Goal: Task Accomplishment & Management: Complete application form

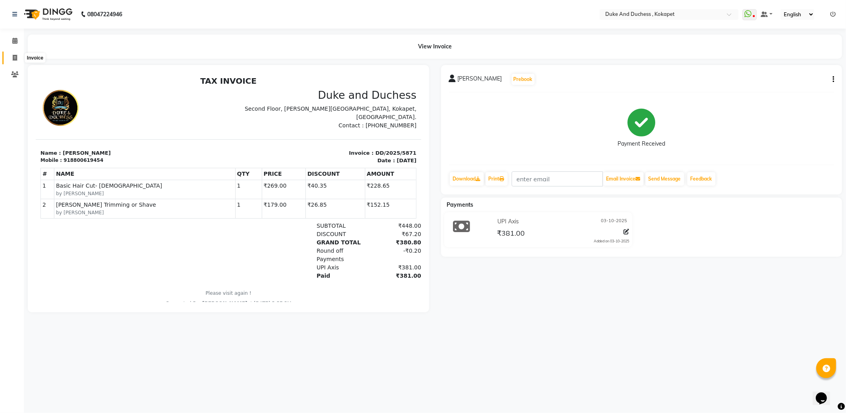
scroll to position [6, 0]
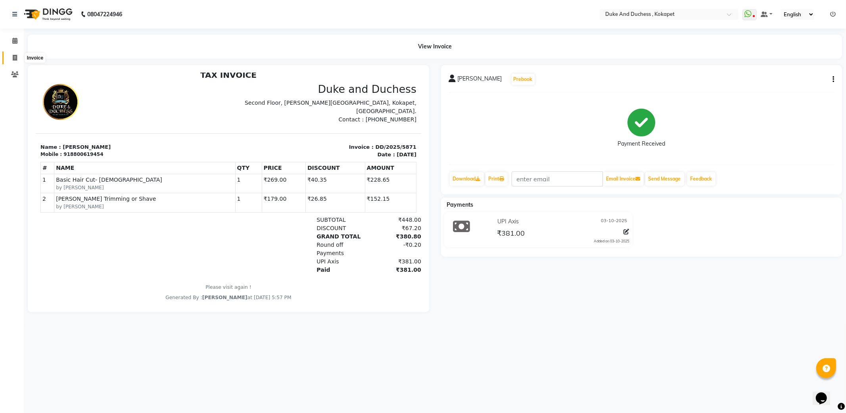
click at [16, 56] on icon at bounding box center [15, 58] width 4 height 6
select select "service"
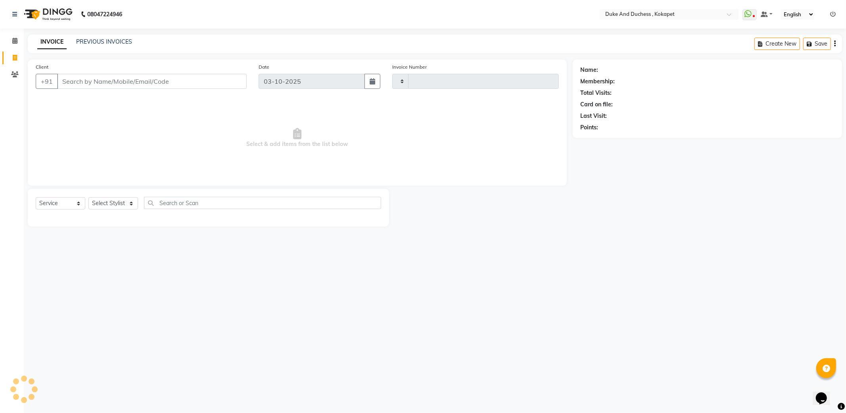
type input "5872"
select select "5687"
click at [112, 205] on select "Select Stylist Admin [PERSON_NAME] [PERSON_NAME] & Duchess [PERSON_NAME] [PERSO…" at bounding box center [113, 203] width 50 height 12
click at [88, 197] on select "Select Stylist Admin [PERSON_NAME] [PERSON_NAME] & Duchess [PERSON_NAME] [PERSO…" at bounding box center [113, 203] width 50 height 12
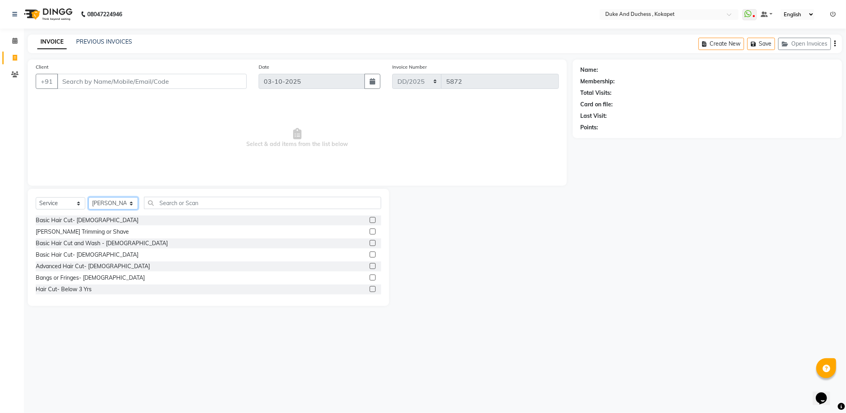
drag, startPoint x: 115, startPoint y: 203, endPoint x: 114, endPoint y: 207, distance: 4.5
click at [116, 203] on select "Select Stylist Admin [PERSON_NAME] [PERSON_NAME] & Duchess [PERSON_NAME] [PERSO…" at bounding box center [113, 203] width 50 height 12
select select "38838"
click at [88, 197] on select "Select Stylist Admin [PERSON_NAME] [PERSON_NAME] & Duchess [PERSON_NAME] [PERSO…" at bounding box center [113, 203] width 50 height 12
drag, startPoint x: 177, startPoint y: 207, endPoint x: 101, endPoint y: 222, distance: 77.7
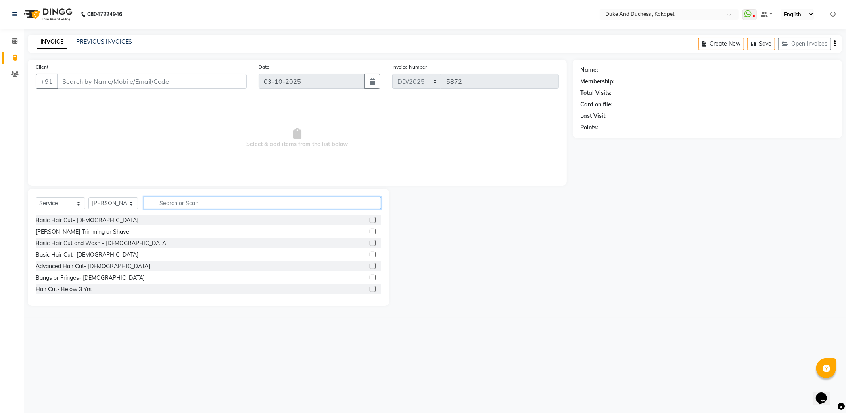
click at [176, 207] on input "text" at bounding box center [262, 203] width 237 height 12
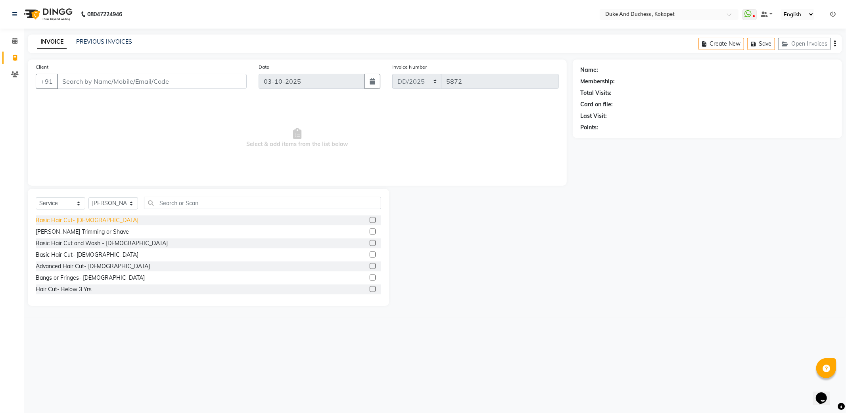
click at [80, 219] on div "Basic Hair Cut- [DEMOGRAPHIC_DATA]" at bounding box center [87, 220] width 103 height 8
checkbox input "false"
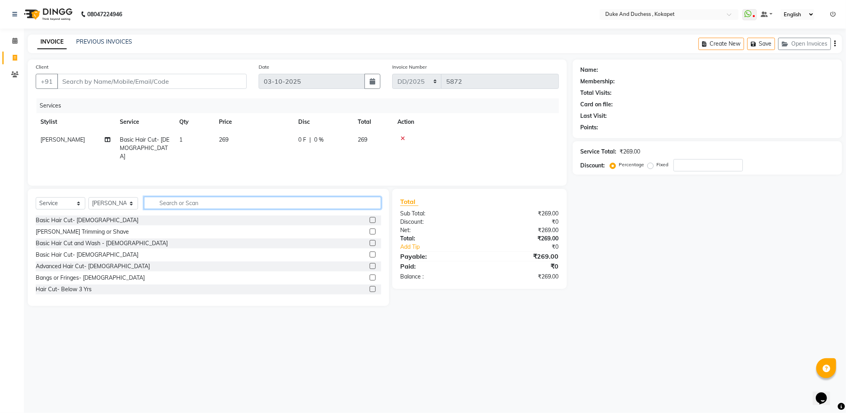
click at [176, 202] on input "text" at bounding box center [262, 203] width 237 height 12
click at [102, 231] on div "[PERSON_NAME] Trimming or Shave" at bounding box center [208, 232] width 345 height 10
click at [97, 232] on div "[PERSON_NAME] Trimming or Shave" at bounding box center [82, 232] width 93 height 8
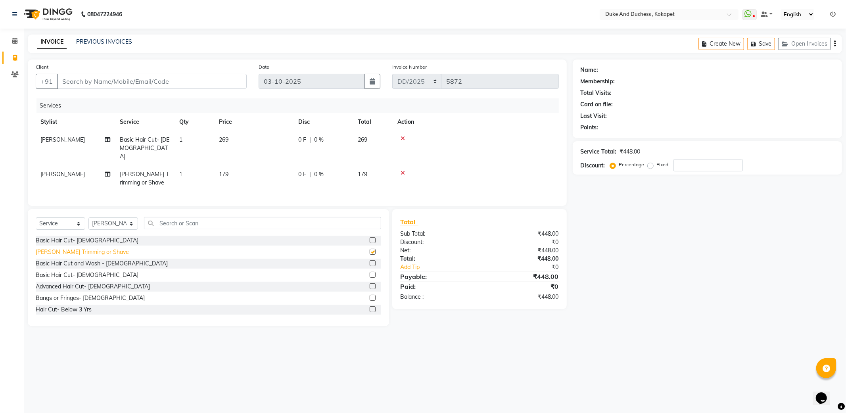
checkbox input "false"
click at [168, 224] on input "text" at bounding box center [262, 223] width 237 height 12
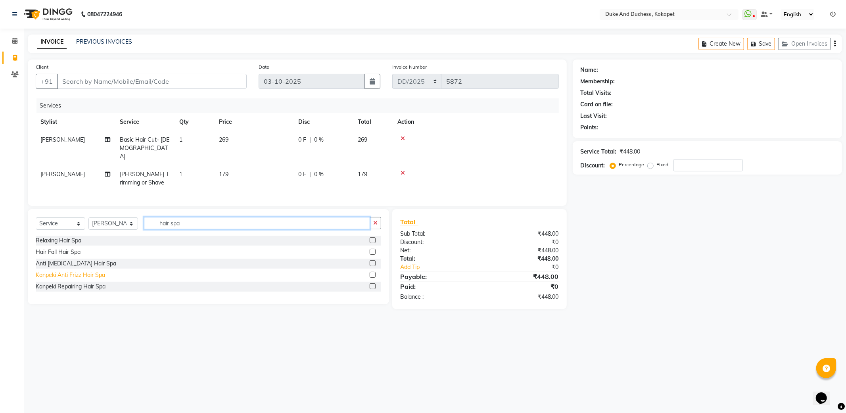
type input "hair spa"
click at [78, 276] on div "Kanpeki Anti Frizz Hair Spa" at bounding box center [70, 275] width 69 height 8
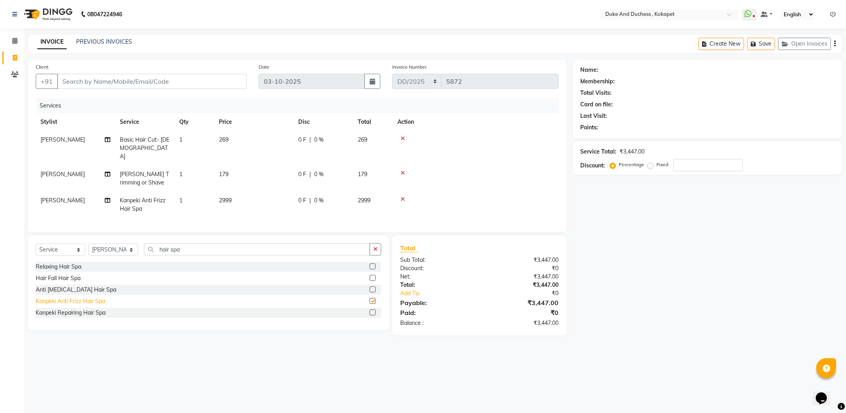
checkbox input "false"
click at [178, 80] on input "Client" at bounding box center [152, 81] width 190 height 15
type input "9"
type input "0"
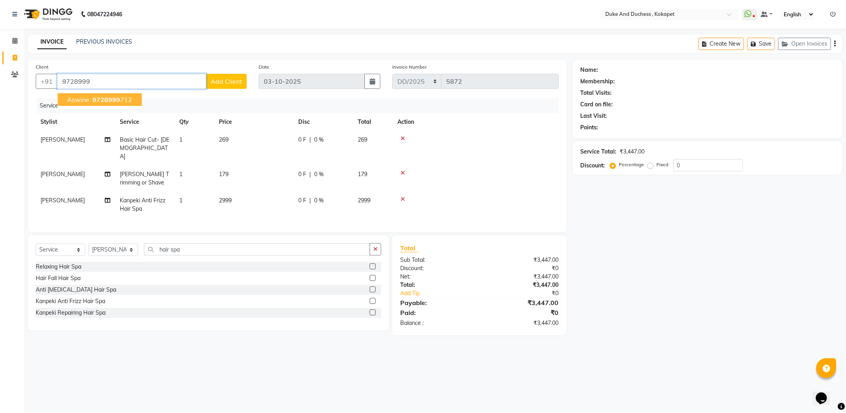
click at [91, 96] on ngb-highlight "9728999 712" at bounding box center [111, 100] width 41 height 8
type input "9728999712"
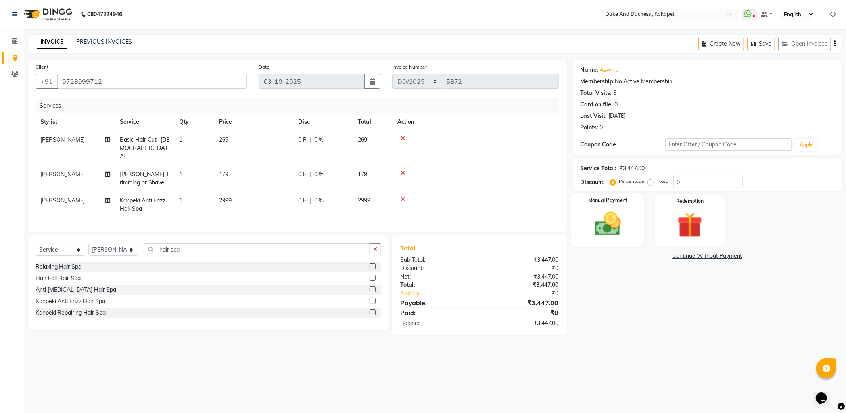
click at [626, 220] on img at bounding box center [607, 224] width 42 height 30
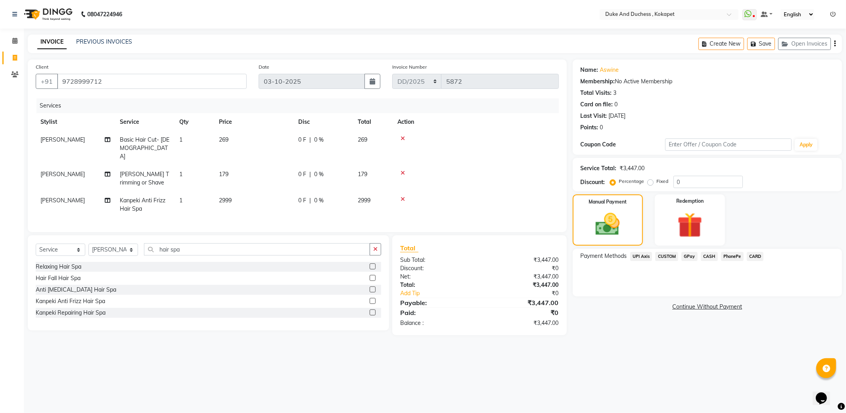
click at [632, 256] on span "UPI Axis" at bounding box center [641, 256] width 22 height 9
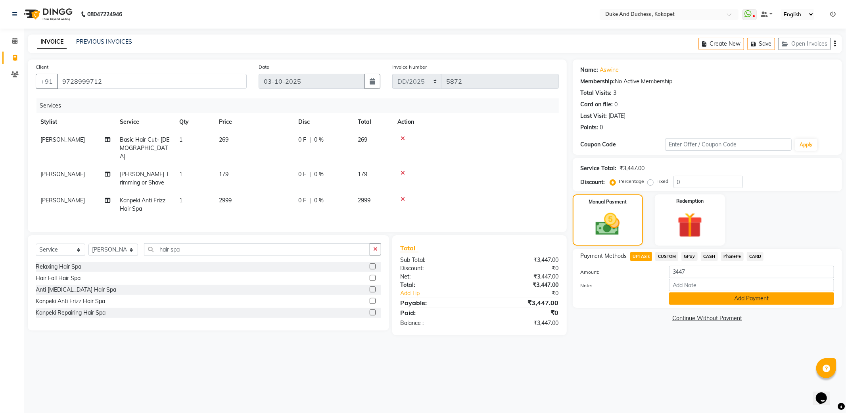
click at [687, 297] on button "Add Payment" at bounding box center [751, 298] width 165 height 12
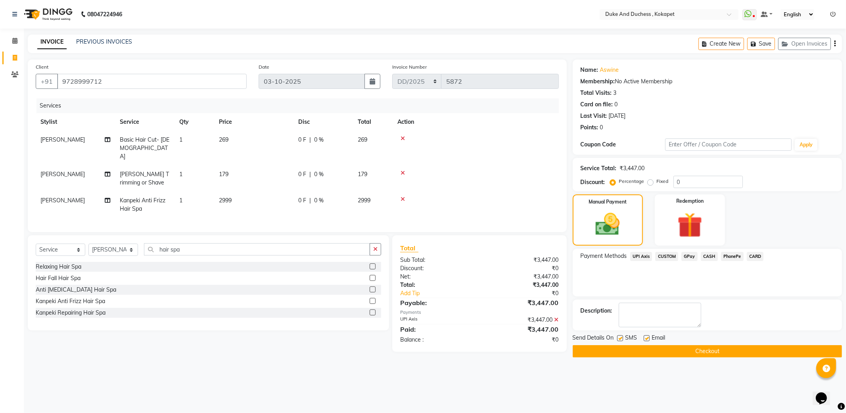
click at [657, 350] on button "Checkout" at bounding box center [707, 351] width 269 height 12
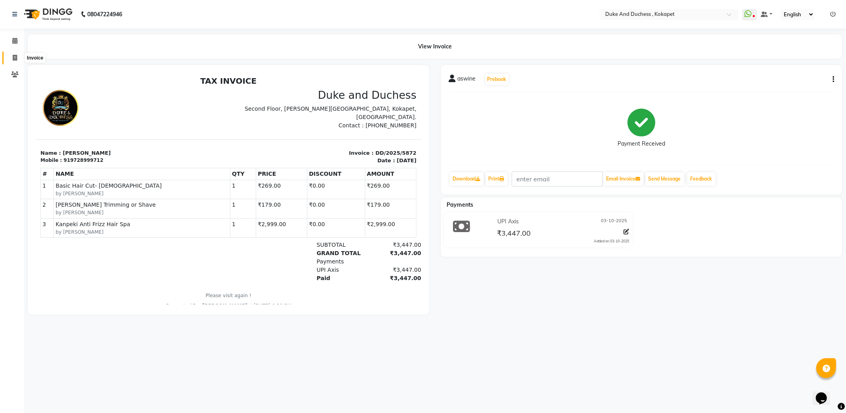
click at [16, 57] on icon at bounding box center [15, 58] width 4 height 6
select select "service"
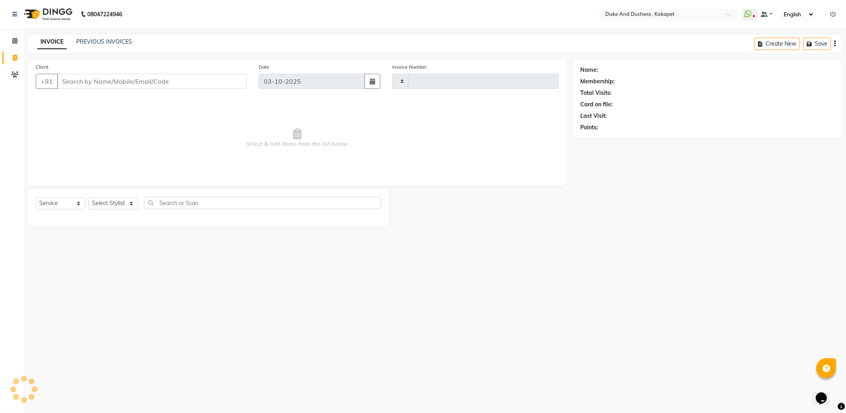
type input "5873"
select select "5687"
click at [118, 200] on select "Select Stylist Admin [PERSON_NAME] [PERSON_NAME] & Duchess [PERSON_NAME] [PERSO…" at bounding box center [113, 203] width 50 height 12
select select "38838"
click at [88, 197] on select "Select Stylist Admin [PERSON_NAME] [PERSON_NAME] & Duchess [PERSON_NAME] [PERSO…" at bounding box center [113, 203] width 50 height 12
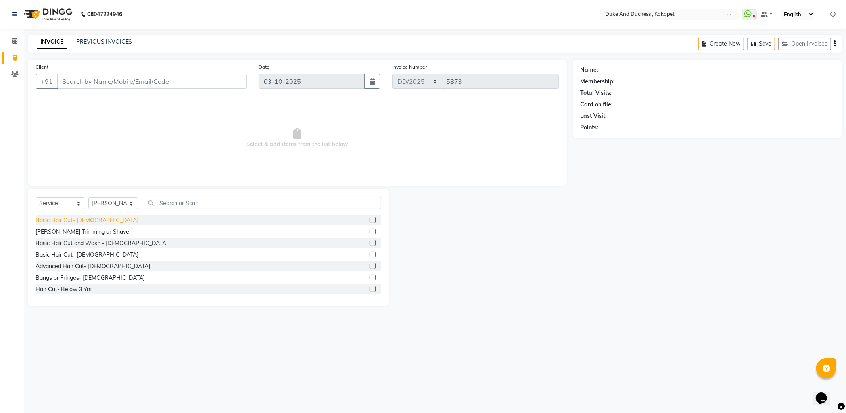
click at [80, 222] on div "Basic Hair Cut- [DEMOGRAPHIC_DATA]" at bounding box center [87, 220] width 103 height 8
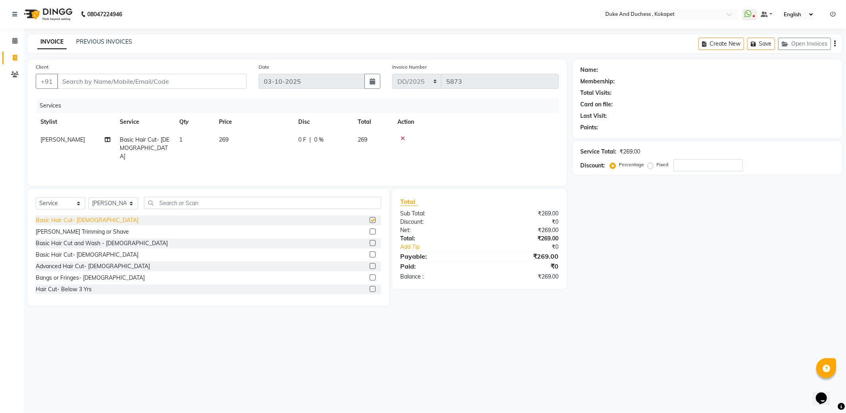
checkbox input "false"
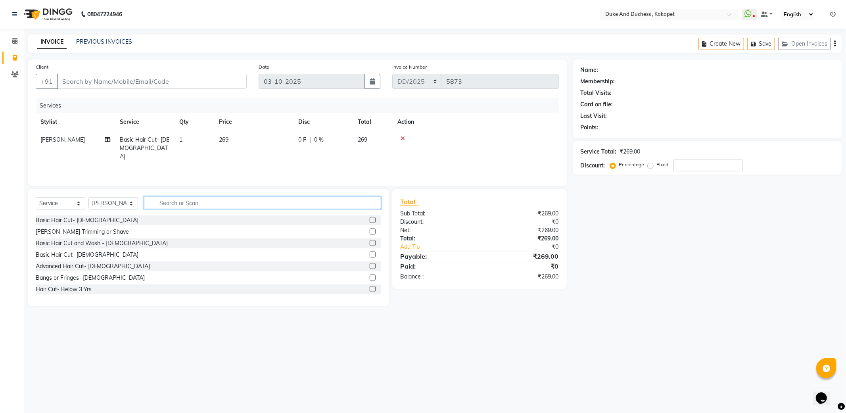
click at [195, 201] on input "text" at bounding box center [262, 203] width 237 height 12
click at [142, 86] on input "Client" at bounding box center [152, 81] width 190 height 15
type input "8"
type input "0"
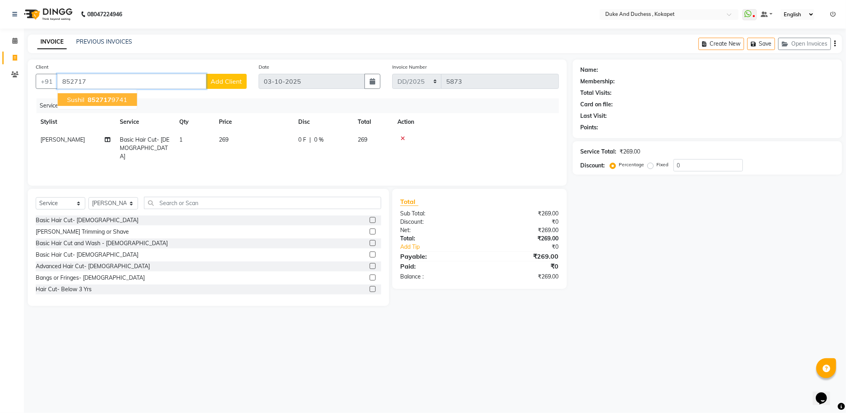
click at [117, 100] on ngb-highlight "852717 9741" at bounding box center [106, 100] width 41 height 8
type input "8527179741"
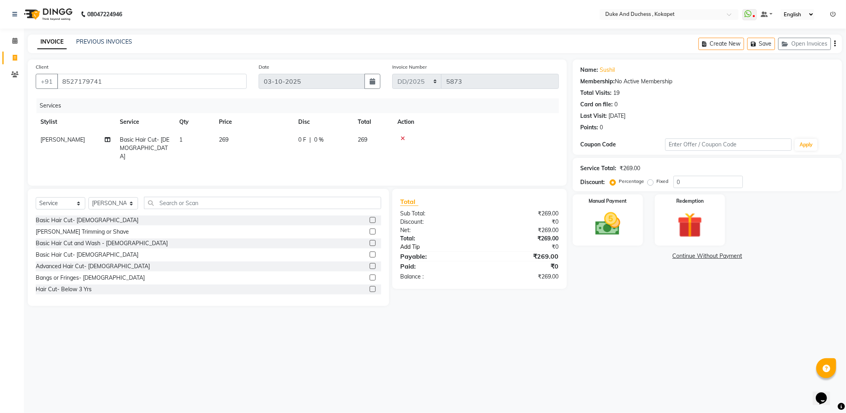
click at [409, 247] on link "Add Tip" at bounding box center [444, 247] width 100 height 8
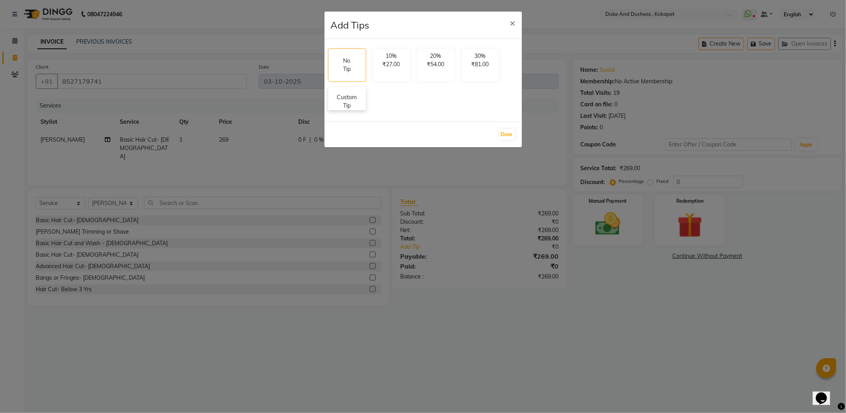
click at [352, 102] on p "Custom Tip" at bounding box center [347, 101] width 28 height 17
select select "38838"
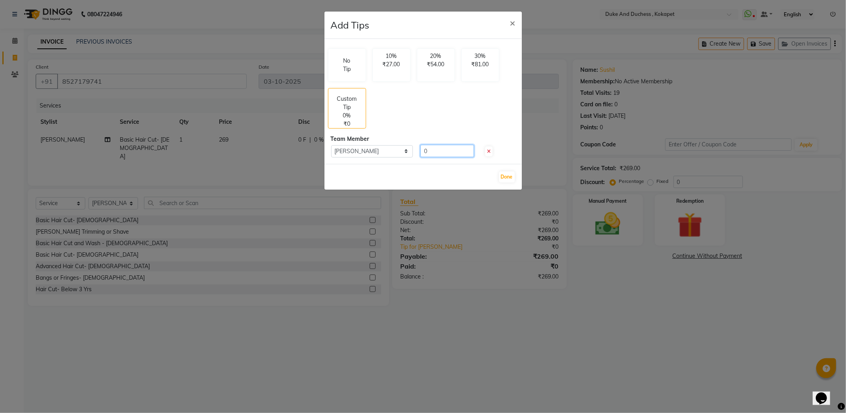
click at [437, 151] on input "0" at bounding box center [447, 151] width 54 height 12
type input "100"
click at [509, 175] on button "Done" at bounding box center [507, 176] width 16 height 11
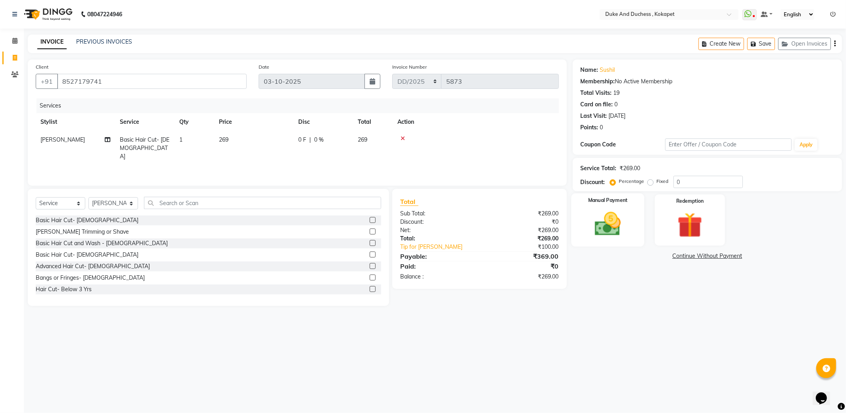
click at [609, 204] on div "Manual Payment" at bounding box center [607, 219] width 73 height 53
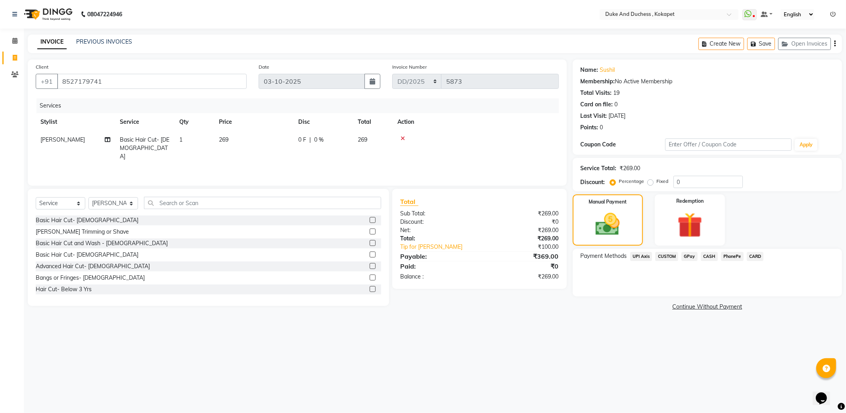
drag, startPoint x: 642, startPoint y: 254, endPoint x: 644, endPoint y: 260, distance: 6.6
click at [643, 254] on span "UPI Axis" at bounding box center [641, 256] width 22 height 9
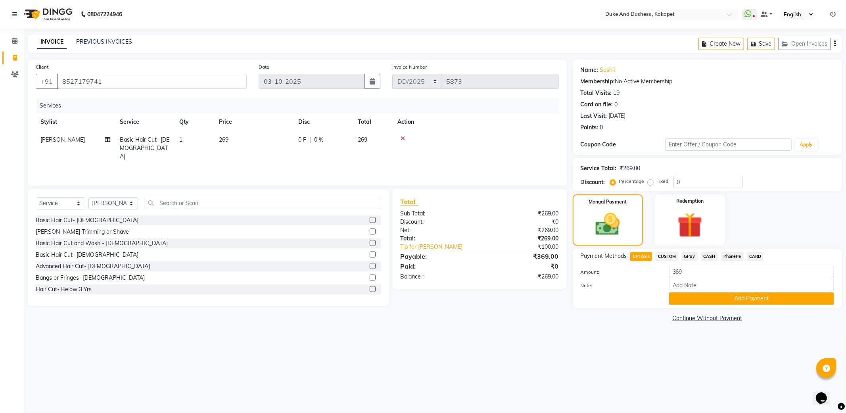
click at [686, 296] on button "Add Payment" at bounding box center [751, 298] width 165 height 12
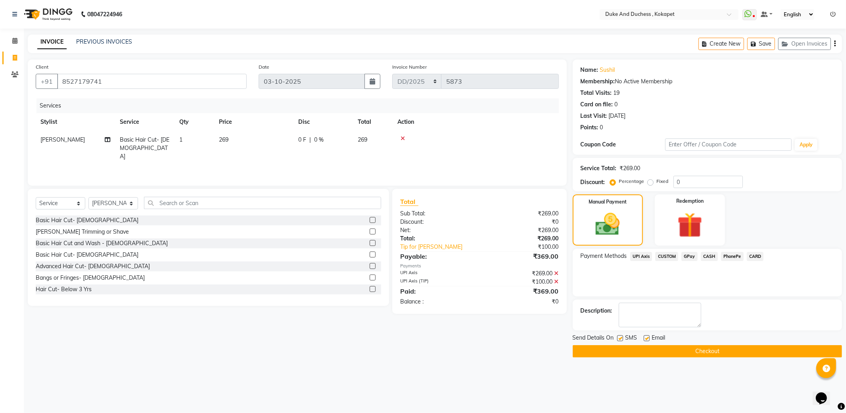
click at [675, 352] on button "Checkout" at bounding box center [707, 351] width 269 height 12
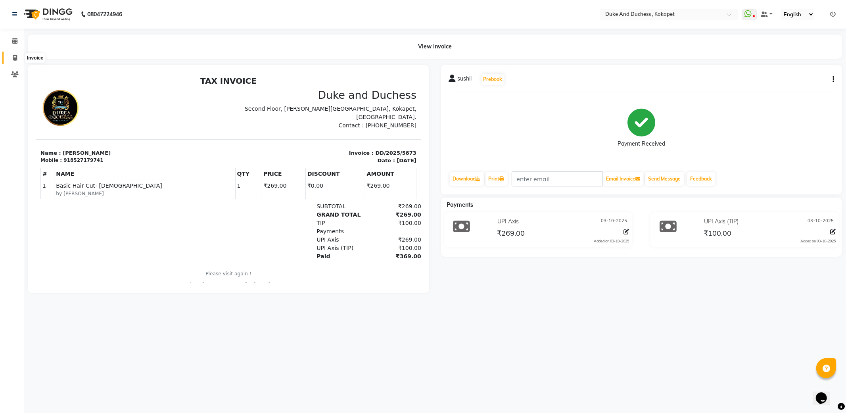
click at [13, 57] on icon at bounding box center [15, 58] width 4 height 6
select select "service"
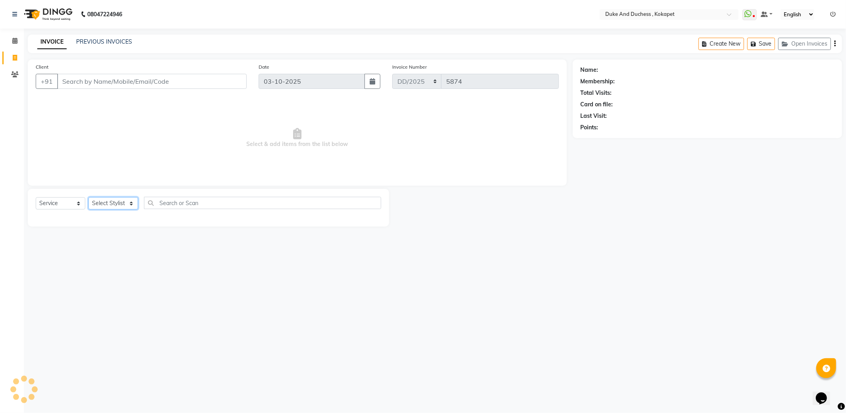
click at [102, 201] on select "Select Stylist Admin [PERSON_NAME] [PERSON_NAME] & Duchess [PERSON_NAME] [PERSO…" at bounding box center [113, 203] width 50 height 12
select select "61142"
click at [88, 197] on select "Select Stylist Admin [PERSON_NAME] [PERSON_NAME] & Duchess [PERSON_NAME] [PERSO…" at bounding box center [113, 203] width 50 height 12
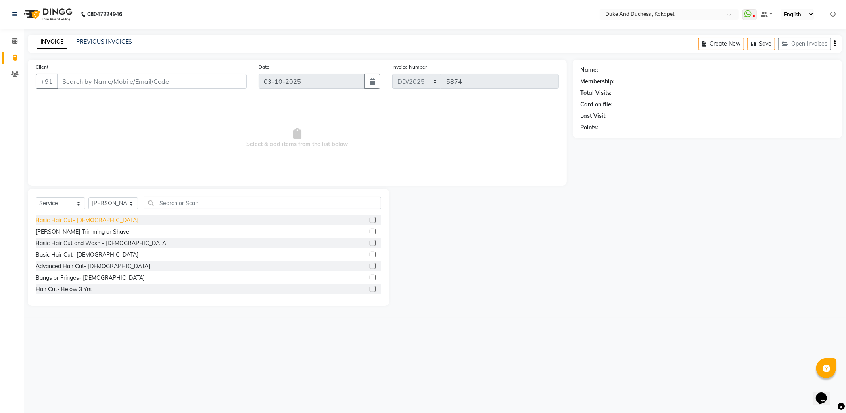
click at [82, 217] on div "Basic Hair Cut- [DEMOGRAPHIC_DATA]" at bounding box center [87, 220] width 103 height 8
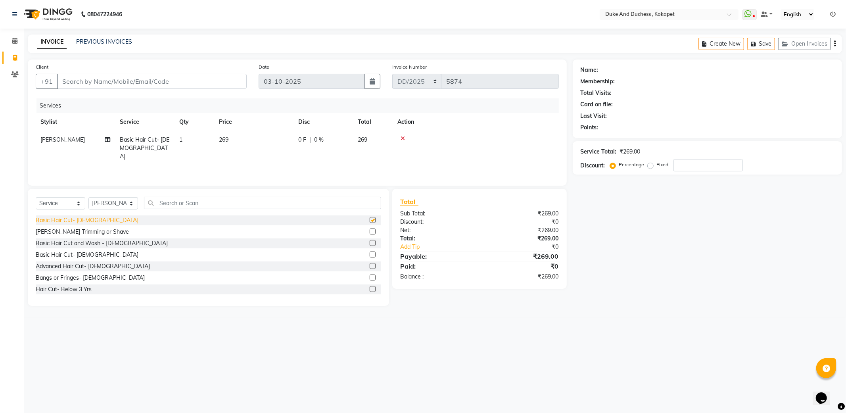
checkbox input "false"
click at [90, 234] on div "[PERSON_NAME] Trimming or Shave" at bounding box center [82, 232] width 93 height 8
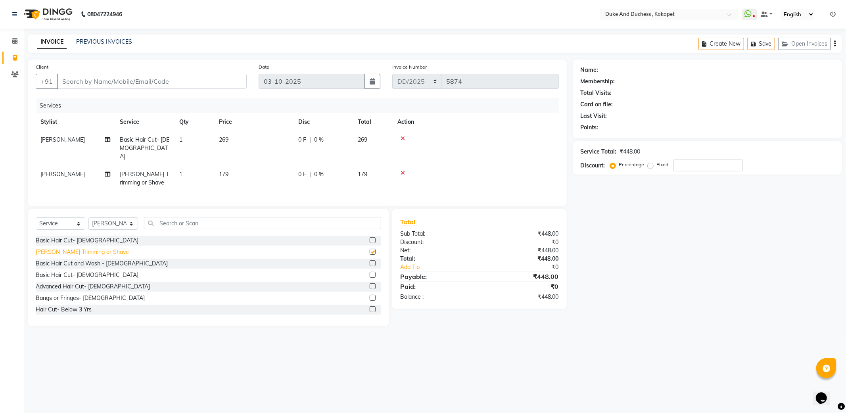
checkbox input "false"
click at [124, 79] on input "Client" at bounding box center [152, 81] width 190 height 15
type input "7"
type input "0"
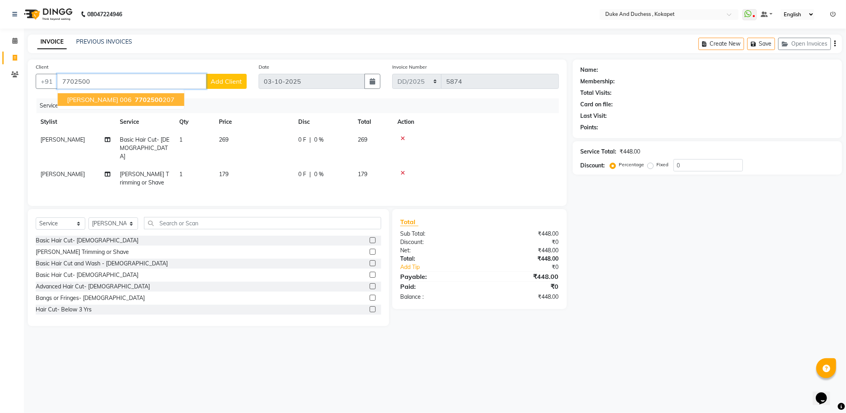
click at [114, 93] on button "Swetha 006 7702500 207" at bounding box center [120, 99] width 126 height 13
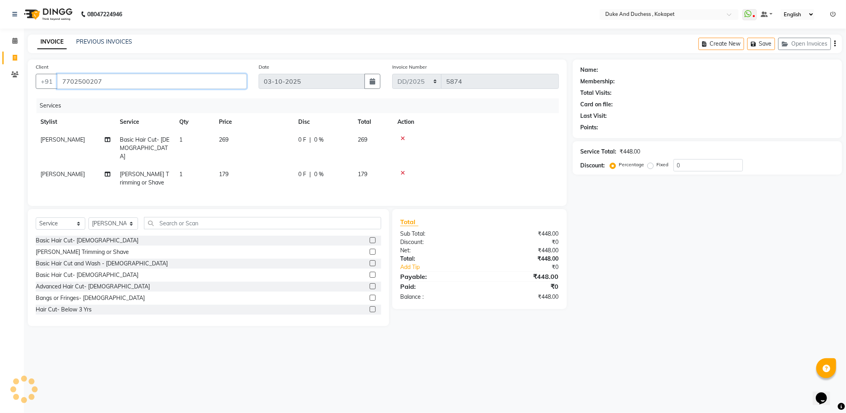
type input "7702500207"
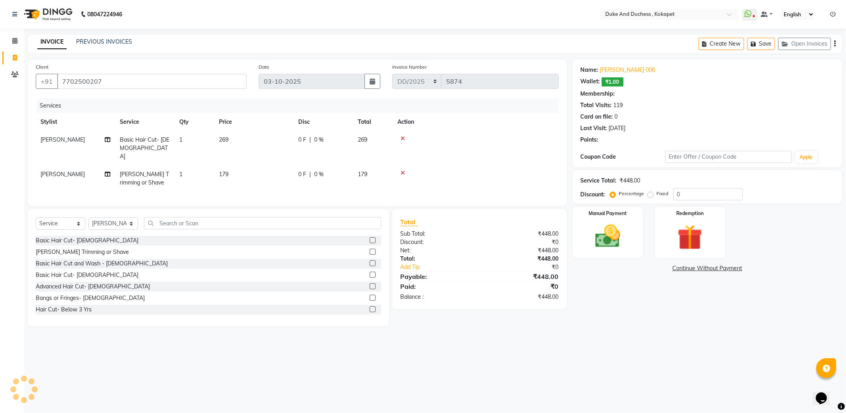
select select "1: Object"
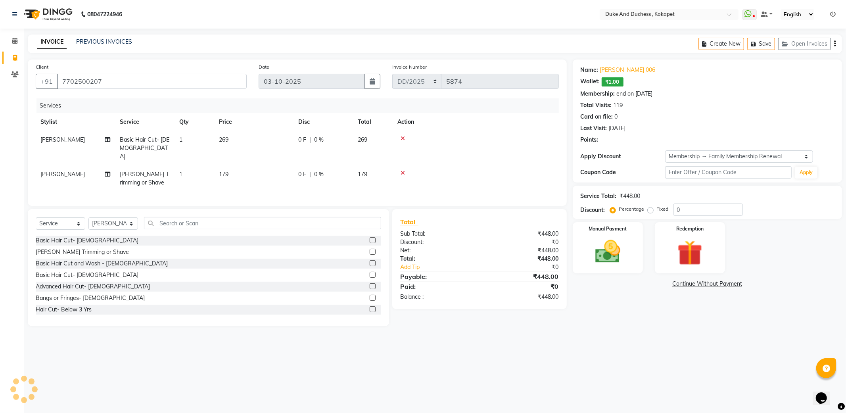
type input "15"
click at [617, 251] on img at bounding box center [607, 252] width 42 height 30
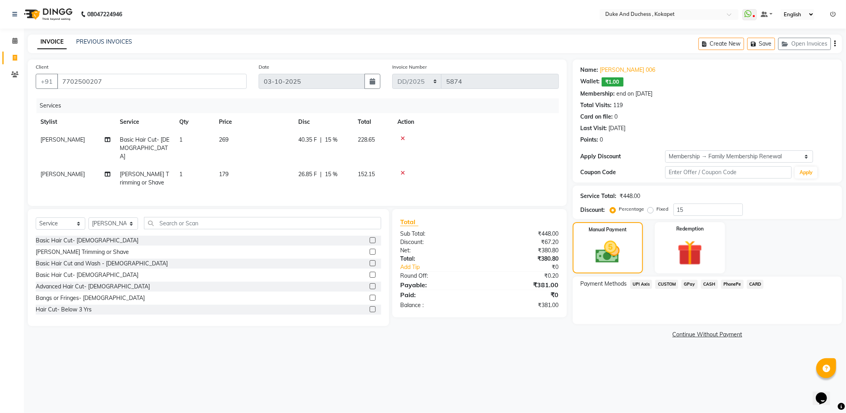
click at [706, 282] on span "CASH" at bounding box center [709, 284] width 17 height 9
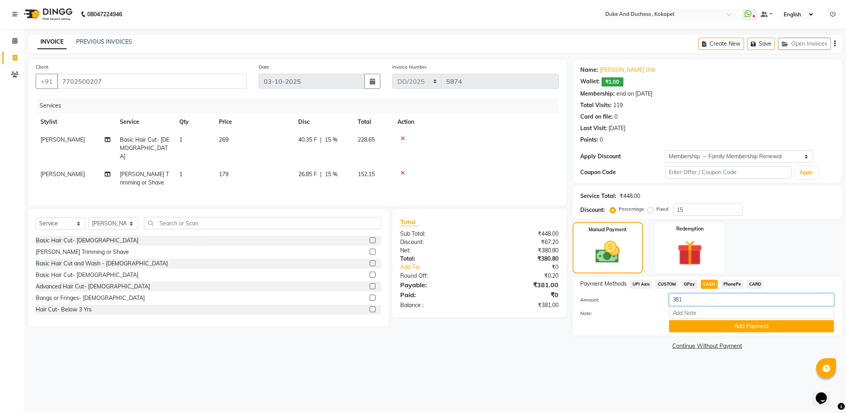
click at [710, 302] on input "381" at bounding box center [751, 299] width 165 height 12
type input "3"
type input "350"
click at [725, 328] on button "Add Payment" at bounding box center [751, 326] width 165 height 12
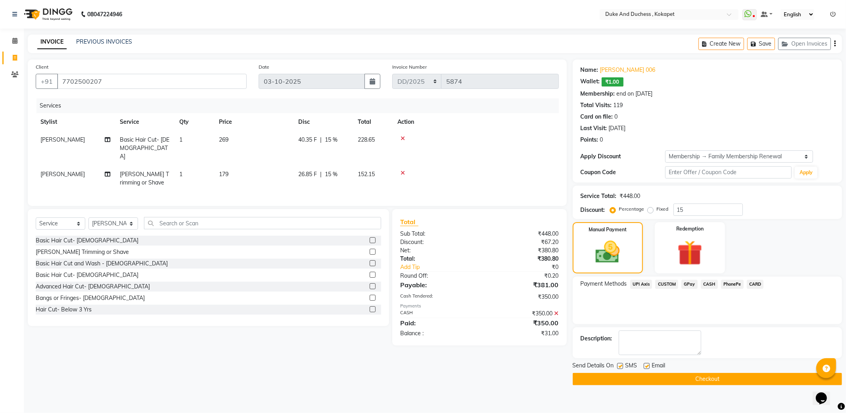
click at [643, 281] on span "UPI Axis" at bounding box center [641, 284] width 22 height 9
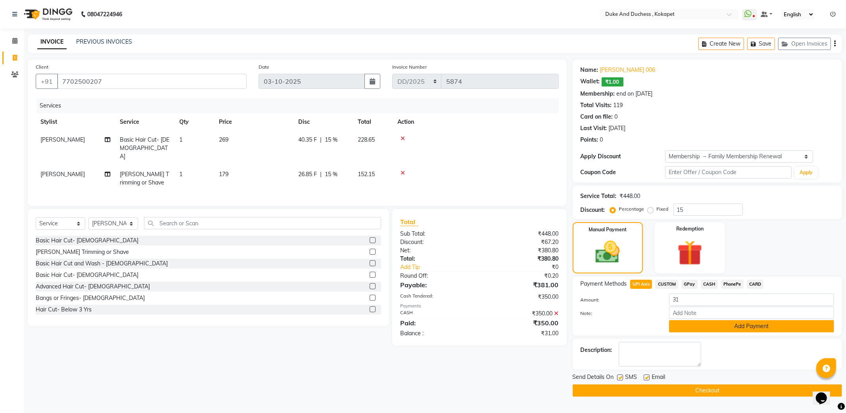
click at [732, 327] on button "Add Payment" at bounding box center [751, 326] width 165 height 12
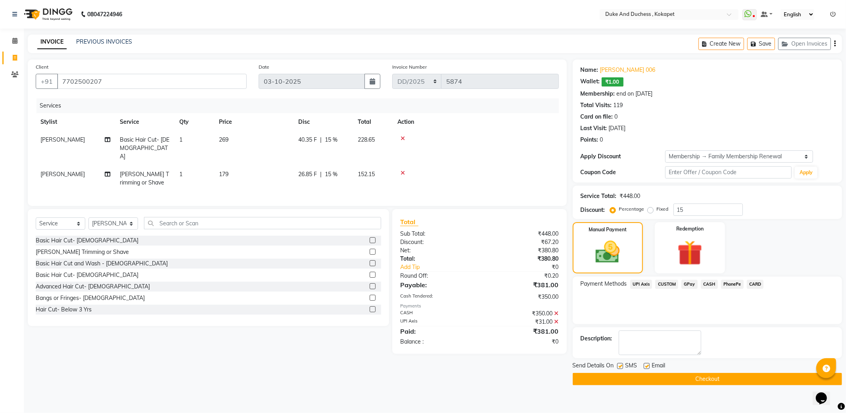
click at [716, 379] on button "Checkout" at bounding box center [707, 379] width 269 height 12
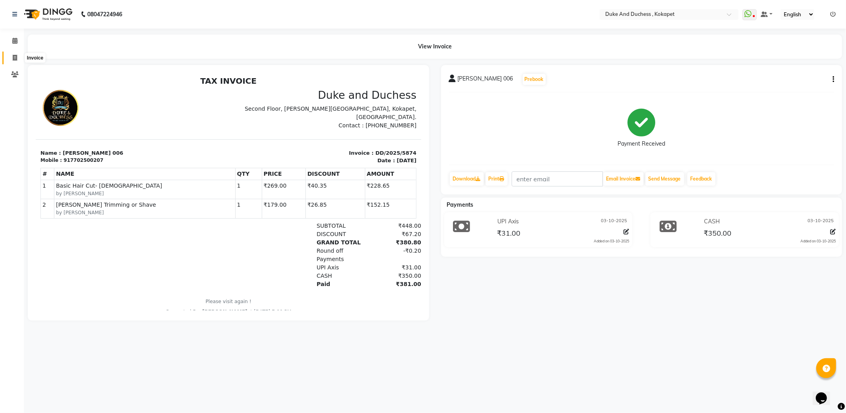
click at [13, 54] on span at bounding box center [15, 58] width 14 height 9
select select "service"
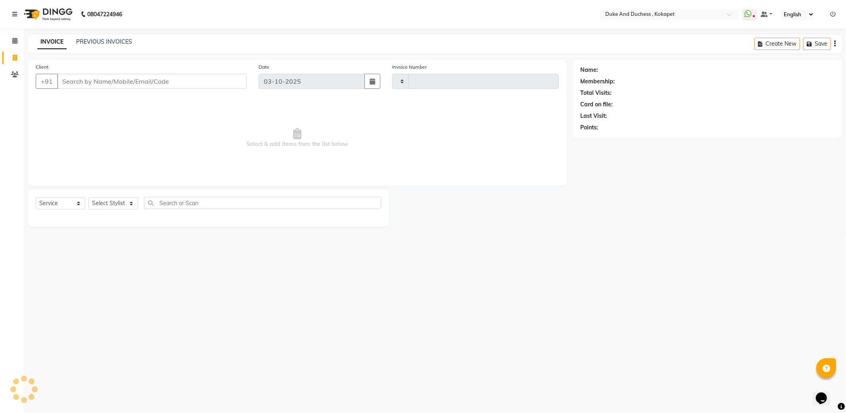
type input "5875"
select select "5687"
click at [123, 203] on select "Select Stylist" at bounding box center [113, 203] width 50 height 12
select select "91316"
click at [88, 197] on select "Select Stylist Admin [PERSON_NAME] [PERSON_NAME] & Duchess [PERSON_NAME] [PERSO…" at bounding box center [113, 203] width 50 height 12
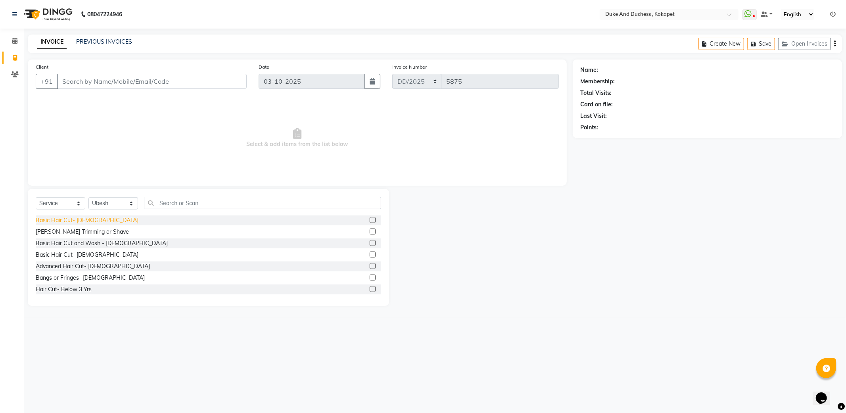
click at [80, 219] on div "Basic Hair Cut- [DEMOGRAPHIC_DATA]" at bounding box center [87, 220] width 103 height 8
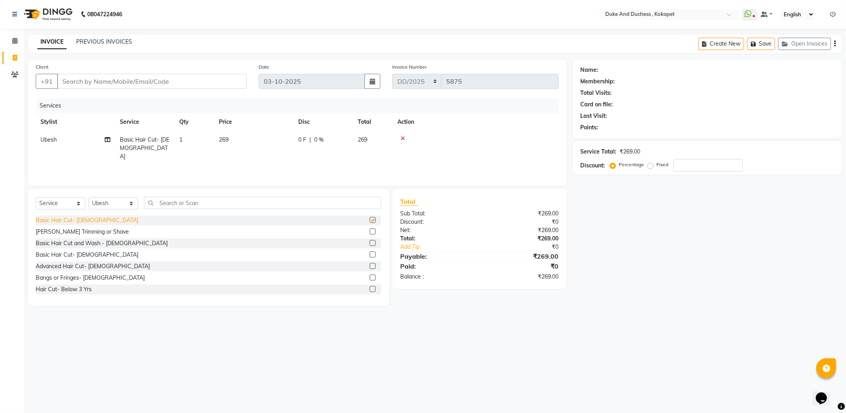
checkbox input "false"
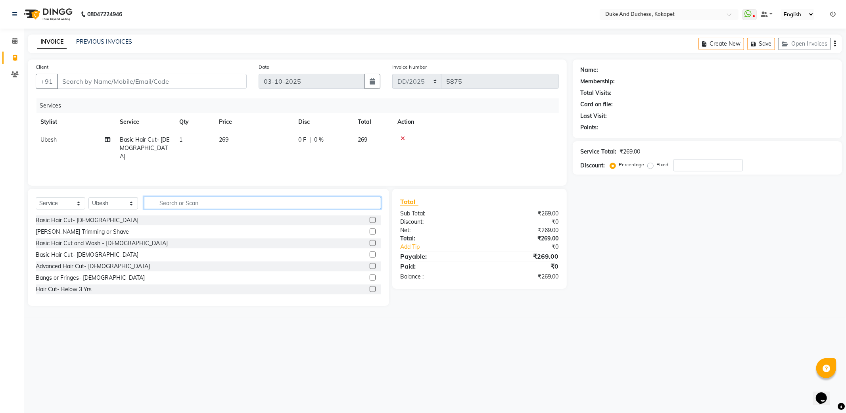
click at [196, 202] on input "text" at bounding box center [262, 203] width 237 height 12
click at [147, 81] on input "Client" at bounding box center [152, 81] width 190 height 15
type input "9"
type input "0"
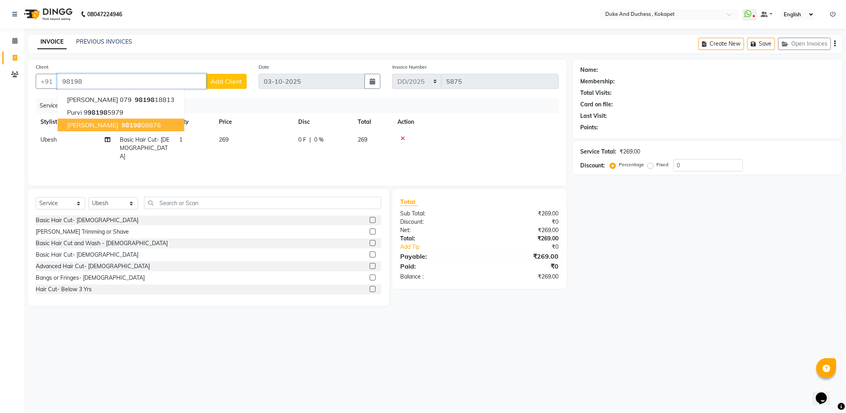
click at [121, 123] on ngb-highlight "98198 08876" at bounding box center [140, 125] width 41 height 8
type input "9819808876"
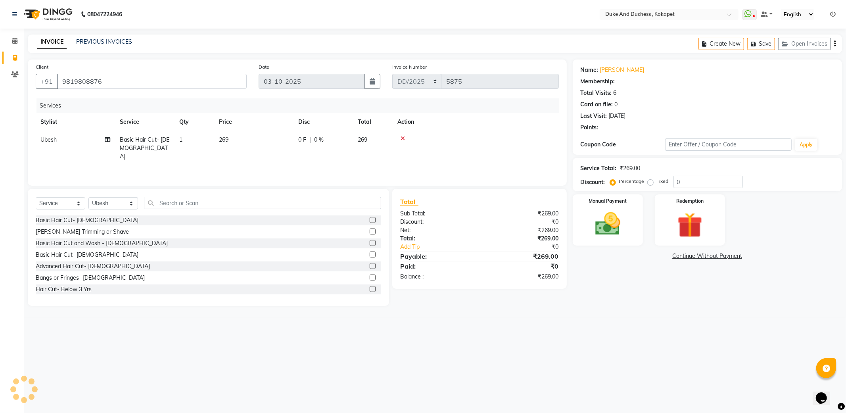
select select "1: Object"
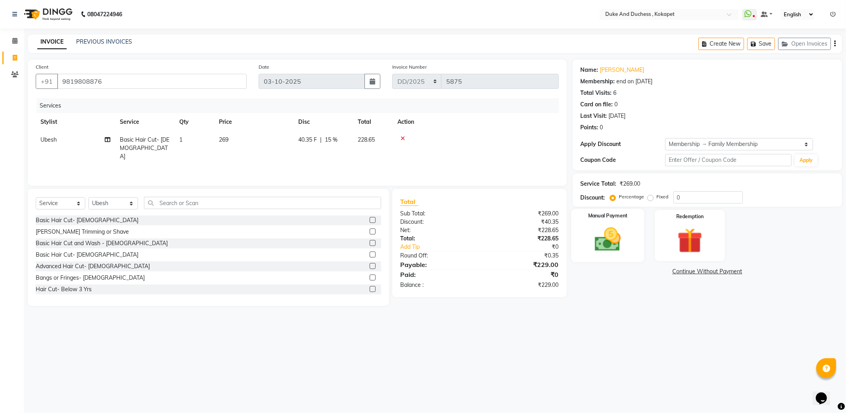
click at [628, 236] on img at bounding box center [607, 239] width 42 height 30
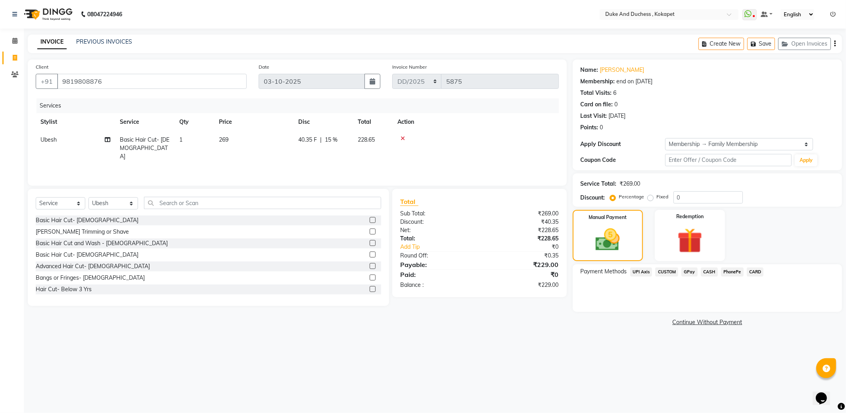
click at [645, 272] on span "UPI Axis" at bounding box center [641, 271] width 22 height 9
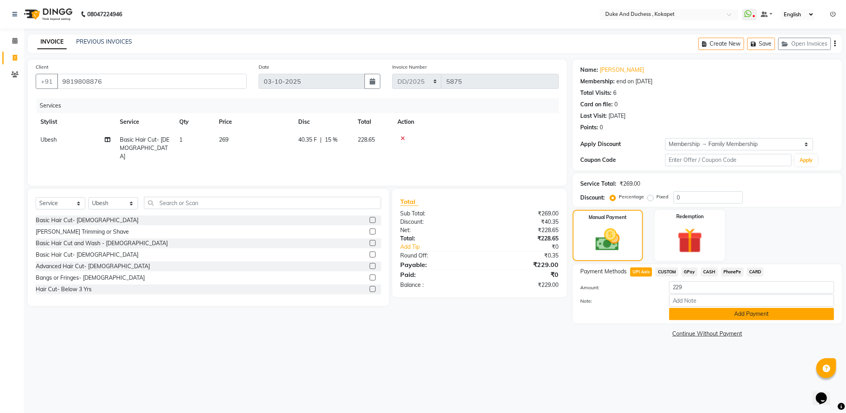
click at [690, 313] on button "Add Payment" at bounding box center [751, 314] width 165 height 12
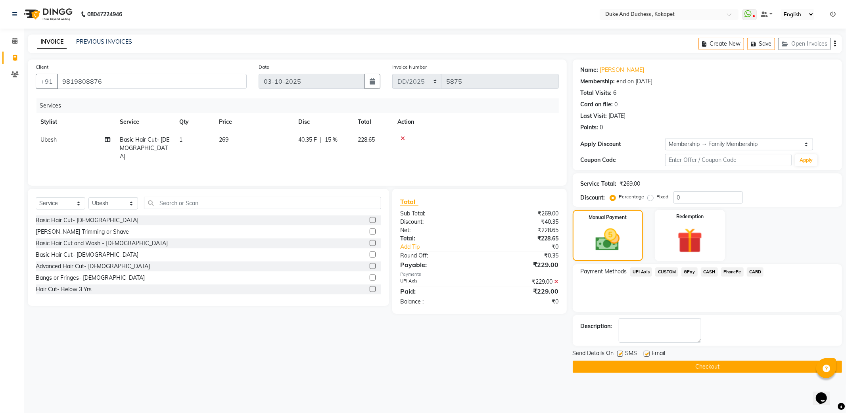
click at [716, 366] on button "Checkout" at bounding box center [707, 366] width 269 height 12
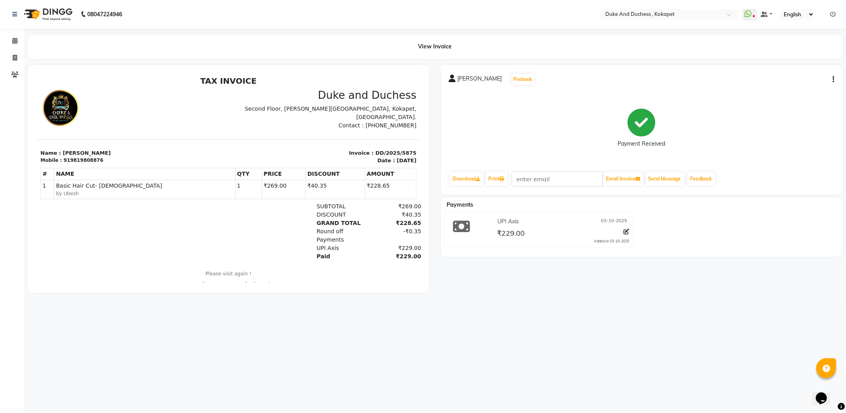
click at [386, 266] on div "TAX INVOICE Duke and Duchess Second Floor, Raichandani Square, Kokapet, Hyderab…" at bounding box center [227, 182] width 385 height 212
click at [14, 56] on icon at bounding box center [15, 58] width 4 height 6
select select "service"
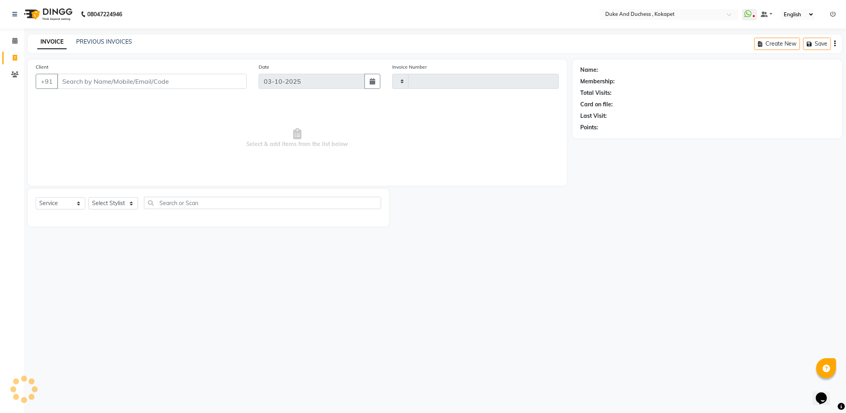
type input "5876"
select select "5687"
click at [108, 204] on select "Select Stylist Admin [PERSON_NAME] [PERSON_NAME] & Duchess [PERSON_NAME] [PERSO…" at bounding box center [113, 203] width 50 height 12
select select "61142"
click at [88, 197] on select "Select Stylist Admin [PERSON_NAME] [PERSON_NAME] & Duchess [PERSON_NAME] [PERSO…" at bounding box center [113, 203] width 50 height 12
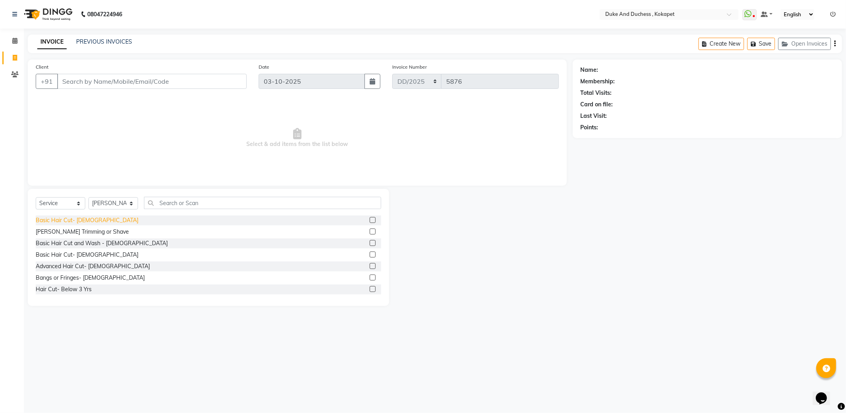
click at [68, 219] on div "Basic Hair Cut- [DEMOGRAPHIC_DATA]" at bounding box center [87, 220] width 103 height 8
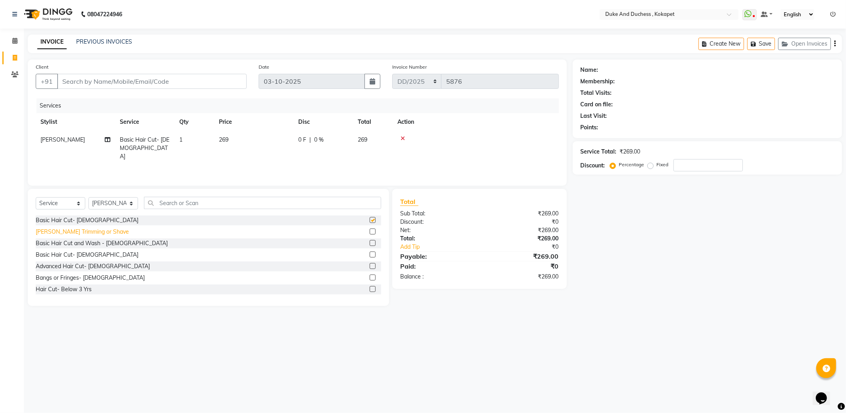
checkbox input "false"
click at [72, 230] on div "[PERSON_NAME] Trimming or Shave" at bounding box center [82, 232] width 93 height 8
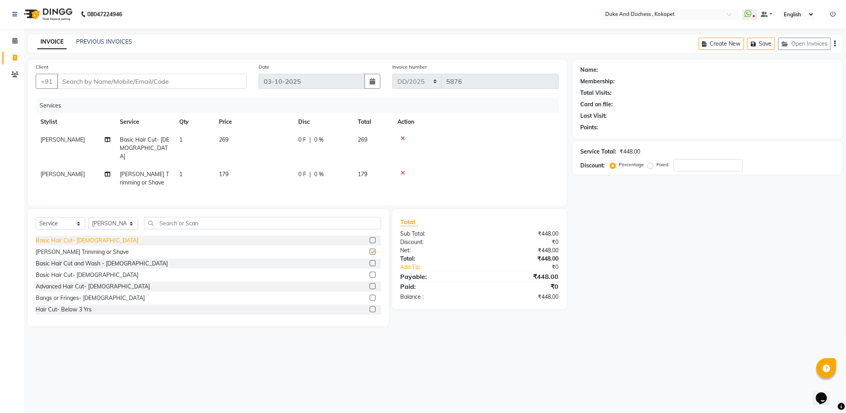
checkbox input "false"
click at [161, 77] on input "Client" at bounding box center [152, 81] width 190 height 15
click at [161, 78] on input "Client" at bounding box center [152, 81] width 190 height 15
type input "8"
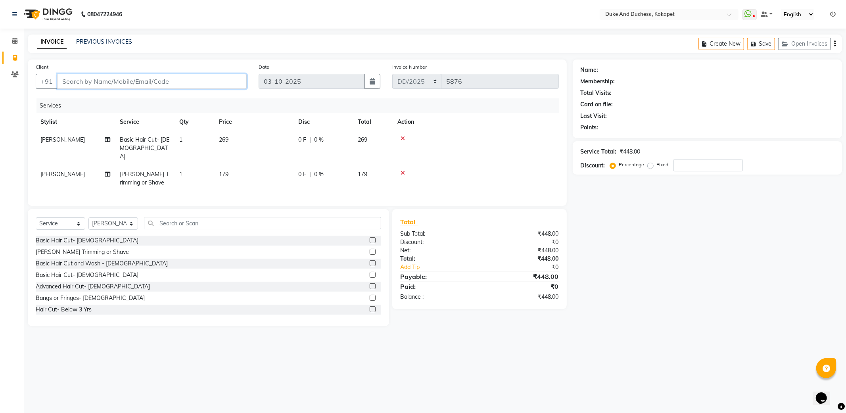
type input "0"
click at [109, 96] on ngb-highlight "83350 36345" at bounding box center [104, 100] width 41 height 8
type input "8335036345"
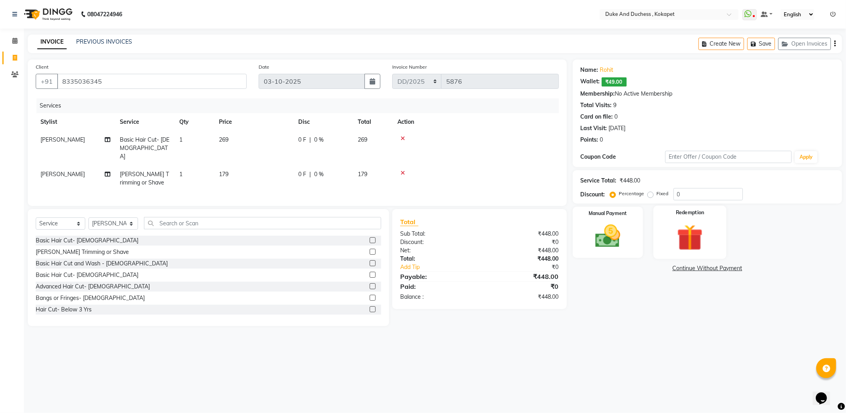
click at [687, 244] on img at bounding box center [689, 237] width 42 height 33
click at [688, 271] on span "Wallet" at bounding box center [687, 268] width 19 height 9
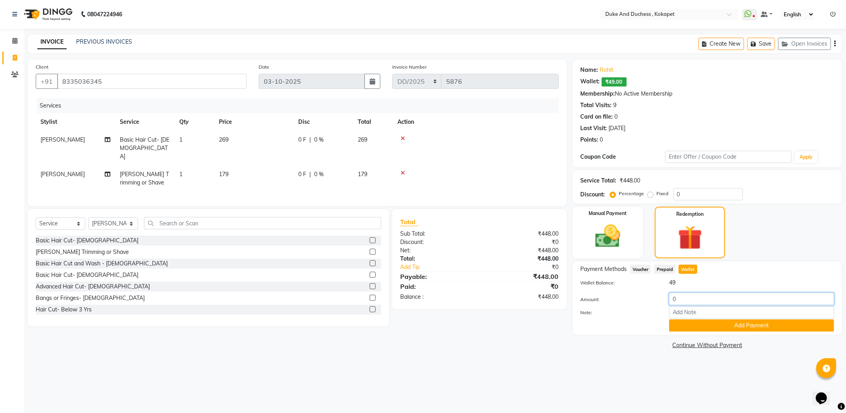
click at [699, 298] on input "0" at bounding box center [751, 299] width 165 height 12
type input "49"
click at [736, 326] on button "Add Payment" at bounding box center [751, 325] width 165 height 12
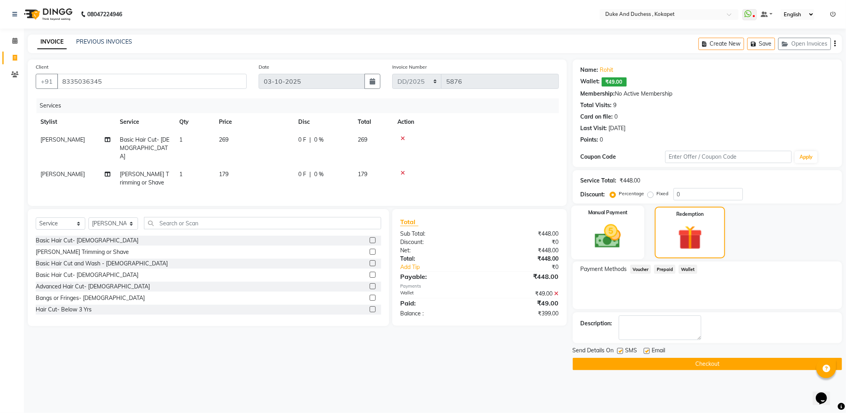
click at [617, 235] on img at bounding box center [607, 236] width 42 height 30
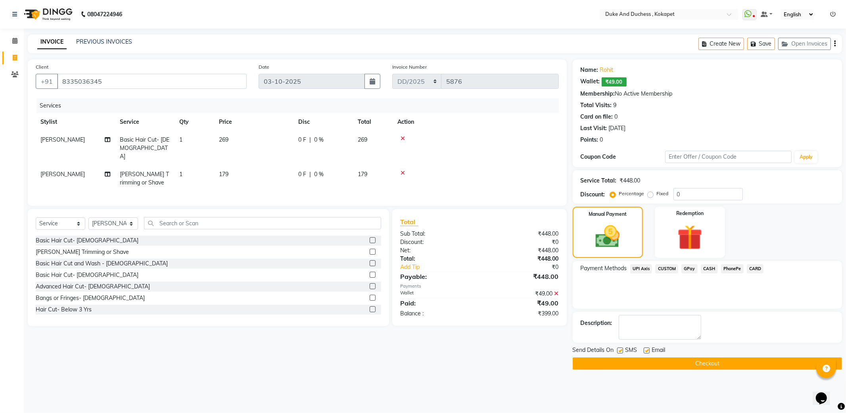
click at [640, 266] on span "UPI Axis" at bounding box center [641, 268] width 22 height 9
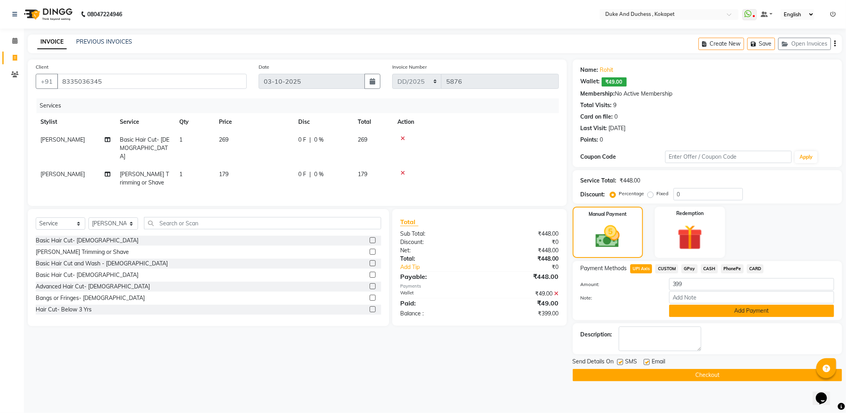
click at [711, 306] on button "Add Payment" at bounding box center [751, 311] width 165 height 12
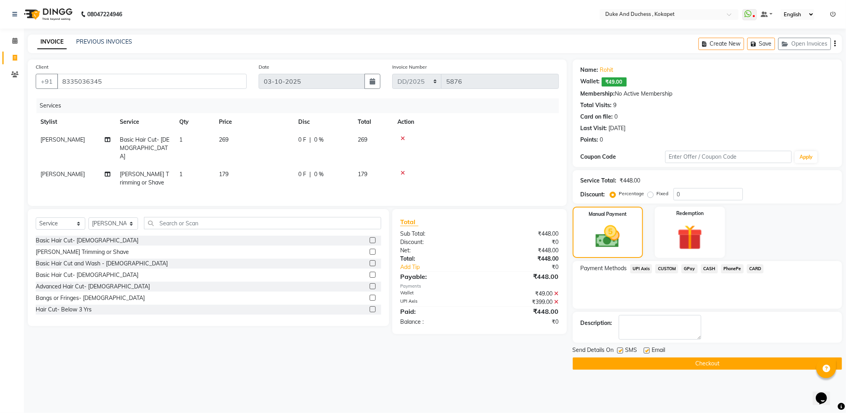
click at [668, 363] on button "Checkout" at bounding box center [707, 363] width 269 height 12
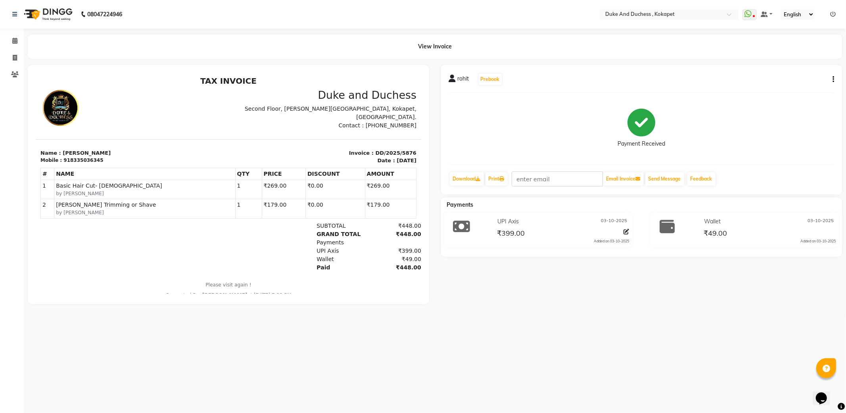
click at [592, 287] on div "rohit Prebook Payment Received Download Print Email Invoice Send Message Feedba…" at bounding box center [641, 184] width 413 height 239
click at [8, 56] on span at bounding box center [15, 58] width 14 height 9
select select "service"
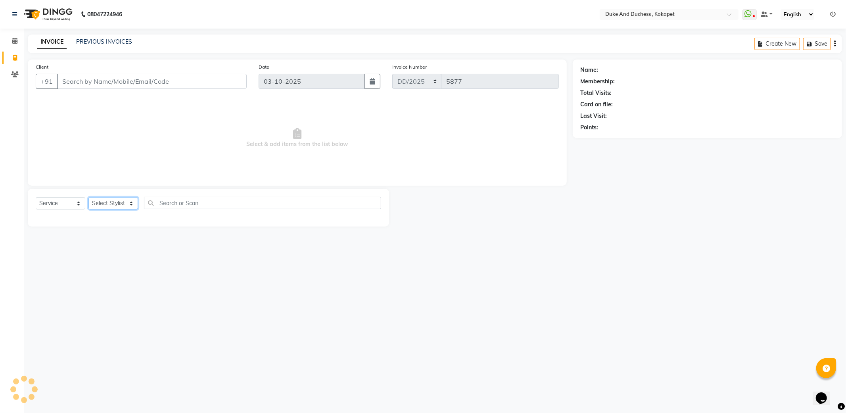
click at [110, 202] on select "Select Stylist Admin [PERSON_NAME] [PERSON_NAME] & Duchess [PERSON_NAME] [PERSO…" at bounding box center [113, 203] width 50 height 12
select select "61142"
click at [88, 197] on select "Select Stylist Admin [PERSON_NAME] [PERSON_NAME] & Duchess [PERSON_NAME] [PERSO…" at bounding box center [113, 203] width 50 height 12
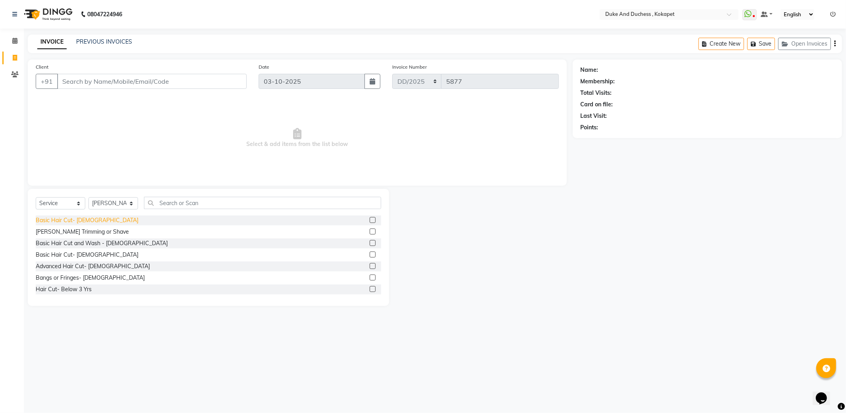
click at [82, 218] on div "Basic Hair Cut- [DEMOGRAPHIC_DATA]" at bounding box center [87, 220] width 103 height 8
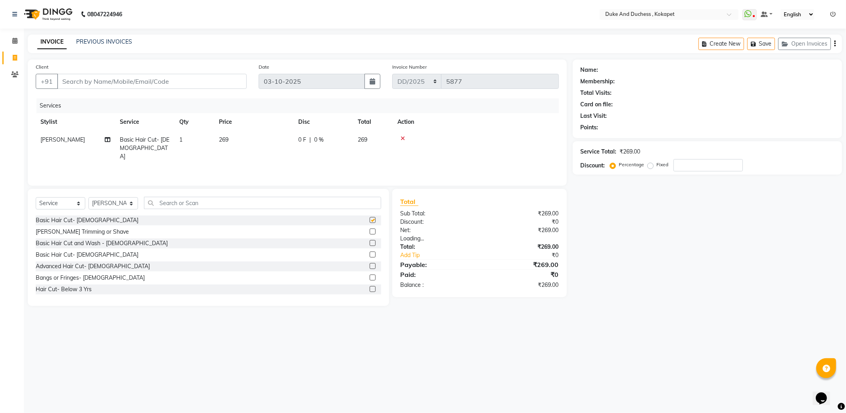
checkbox input "false"
click at [184, 86] on input "Client" at bounding box center [152, 81] width 190 height 15
click at [184, 85] on input "Client" at bounding box center [152, 81] width 190 height 15
click at [157, 79] on input "Client" at bounding box center [152, 81] width 190 height 15
type input "a"
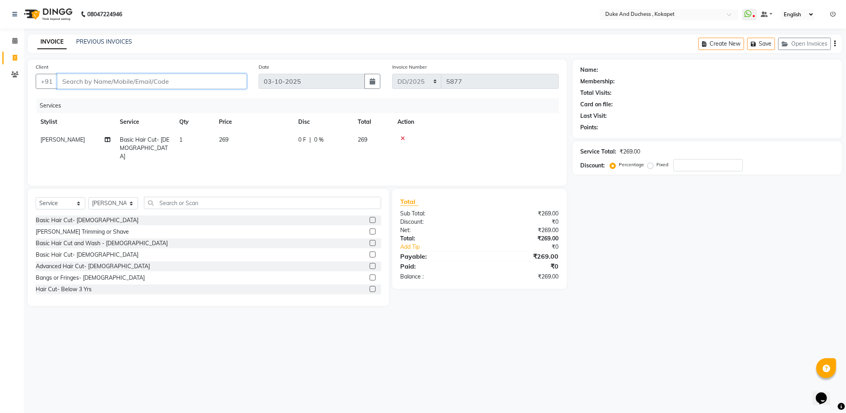
type input "0"
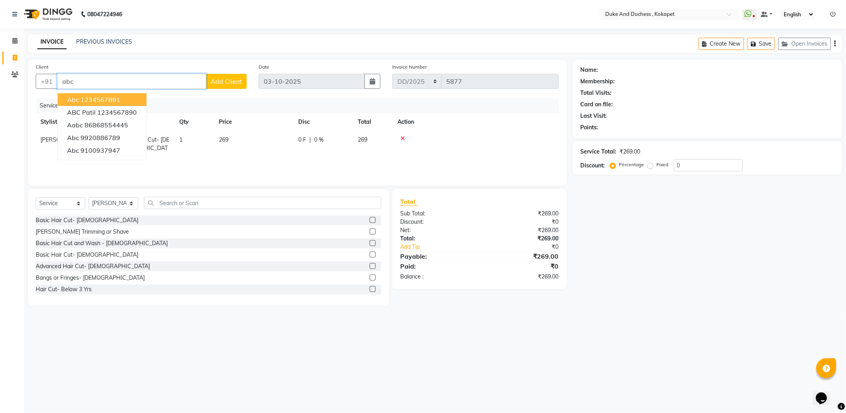
click at [119, 97] on ngb-highlight "1234567891" at bounding box center [100, 100] width 40 height 8
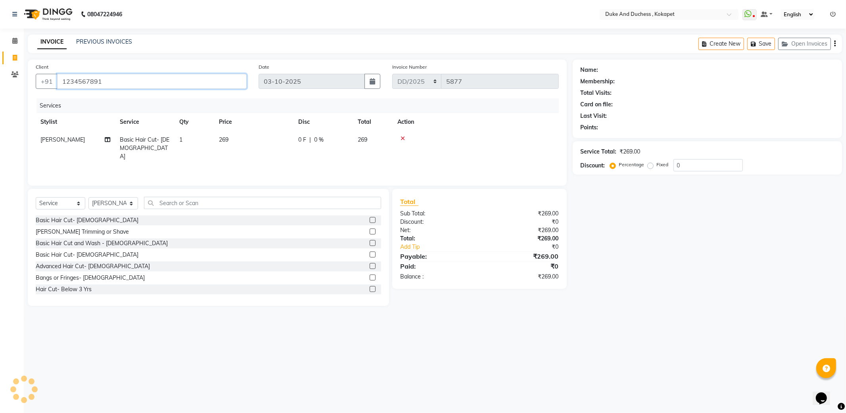
type input "1234567891"
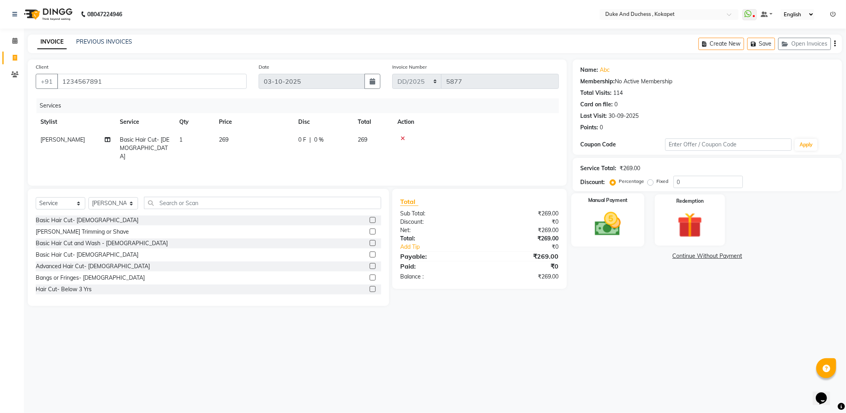
click at [610, 216] on img at bounding box center [607, 224] width 42 height 30
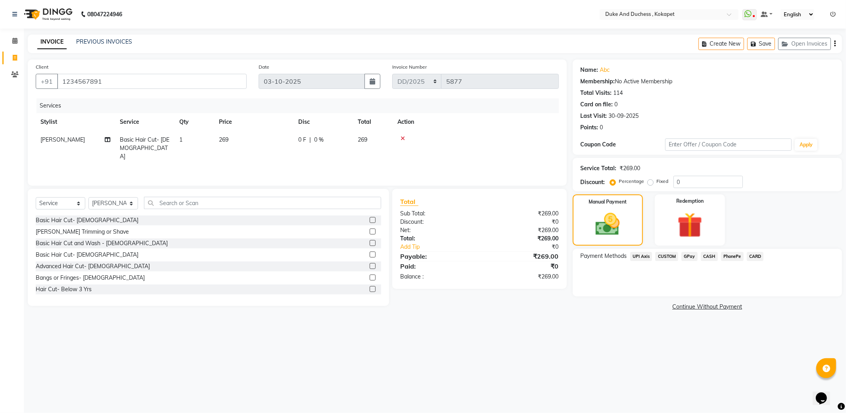
click at [644, 255] on span "UPI Axis" at bounding box center [641, 256] width 22 height 9
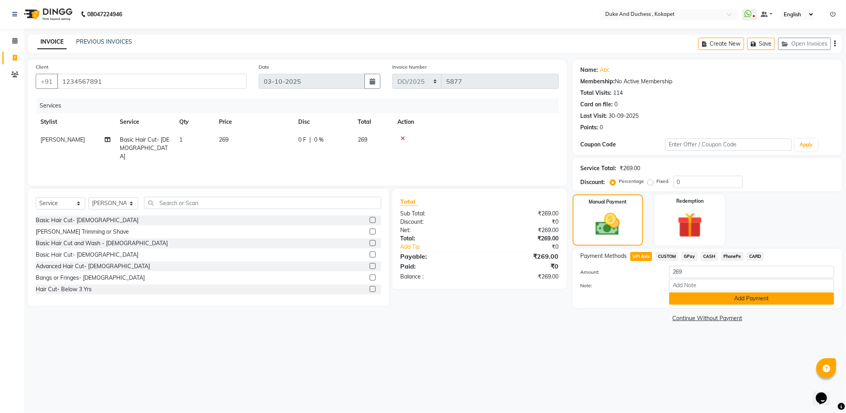
click at [721, 298] on button "Add Payment" at bounding box center [751, 298] width 165 height 12
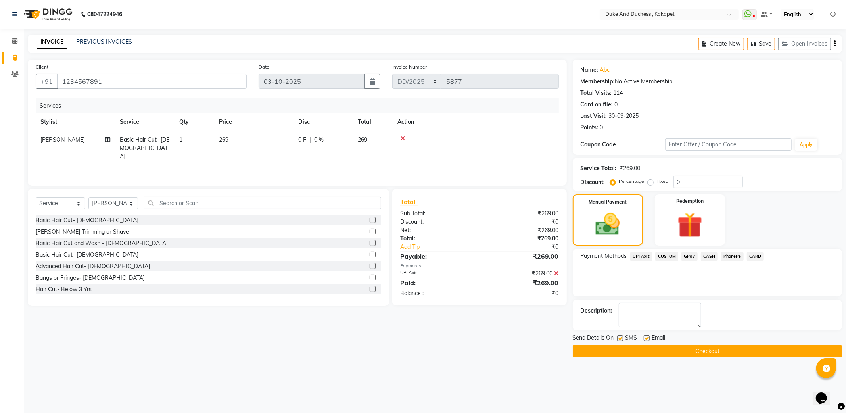
click at [711, 349] on button "Checkout" at bounding box center [707, 351] width 269 height 12
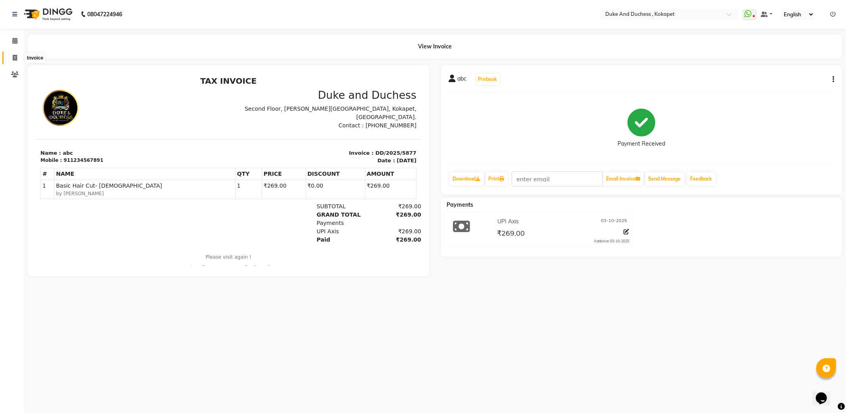
click at [9, 57] on span at bounding box center [15, 58] width 14 height 9
select select "service"
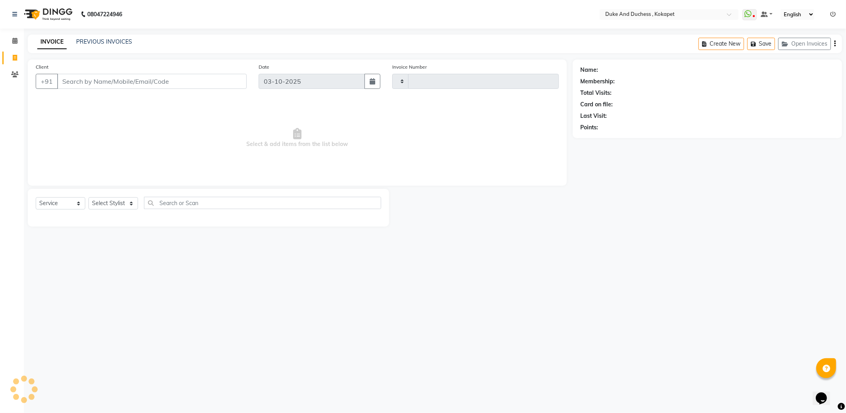
type input "5878"
select select "5687"
click at [103, 38] on link "PREVIOUS INVOICES" at bounding box center [104, 41] width 56 height 7
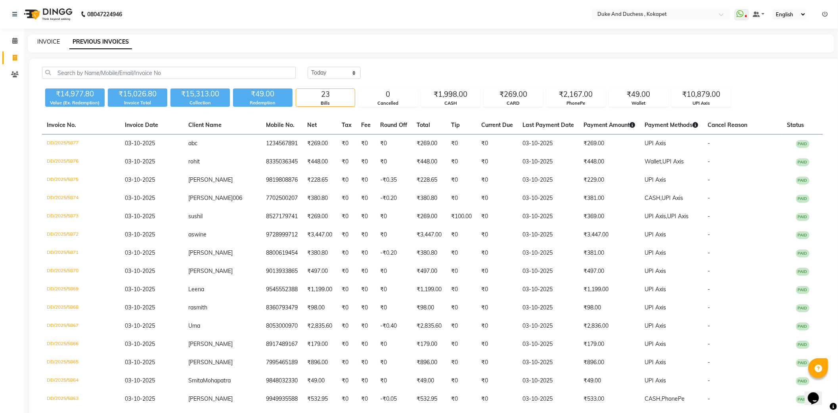
click at [52, 41] on link "INVOICE" at bounding box center [48, 41] width 23 height 7
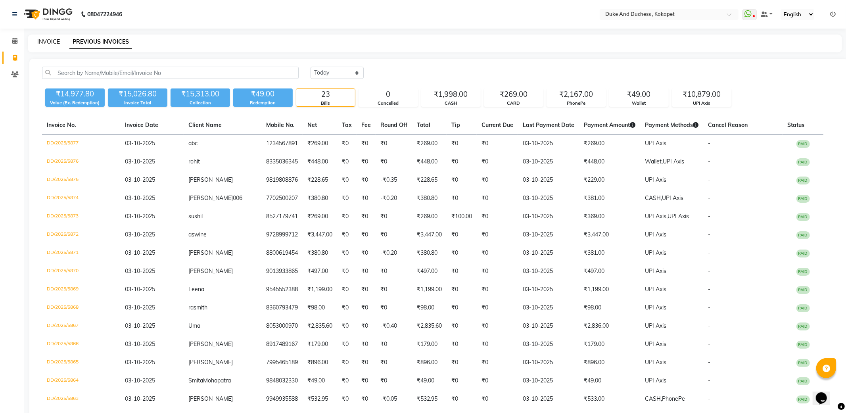
select select "service"
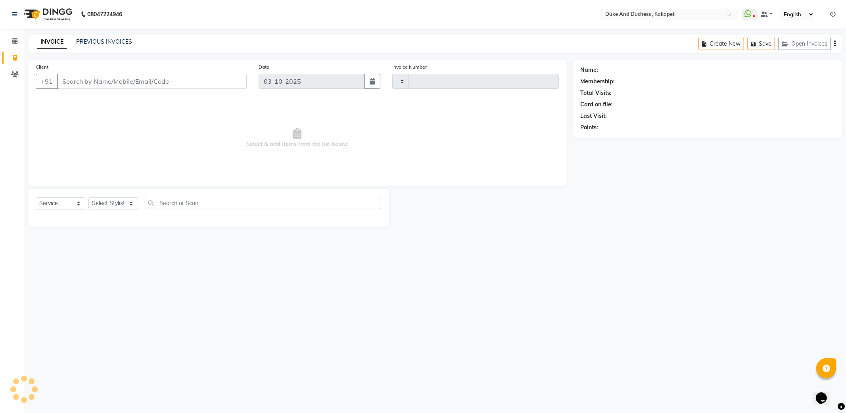
type input "5878"
select select "5687"
click at [98, 42] on link "PREVIOUS INVOICES" at bounding box center [104, 41] width 56 height 7
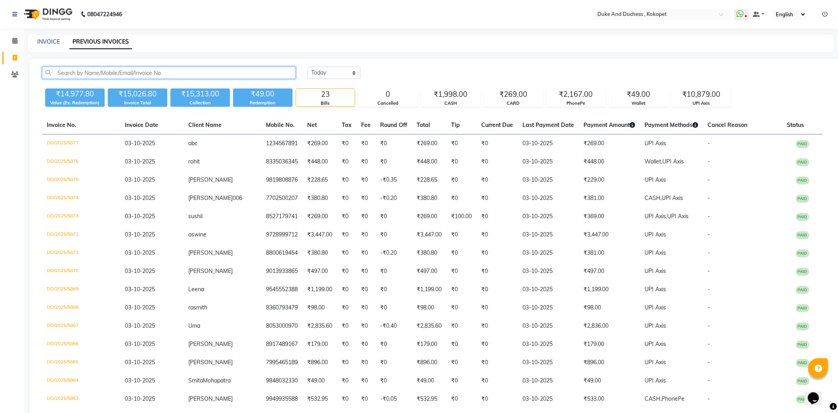
click at [112, 69] on input "text" at bounding box center [169, 73] width 254 height 12
click at [54, 41] on link "INVOICE" at bounding box center [48, 41] width 23 height 7
select select "service"
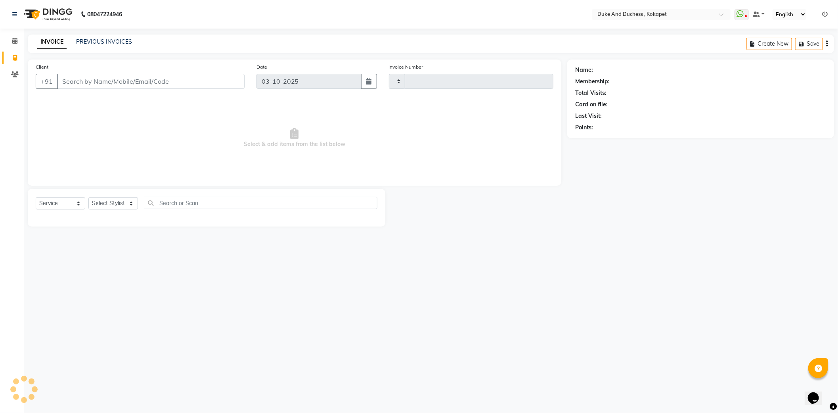
type input "5878"
select select "5687"
click at [77, 205] on select "Select Service Product Membership Package Voucher Prepaid Gift Card" at bounding box center [61, 203] width 50 height 12
click at [79, 204] on select "Select Service Product Membership Package Voucher Prepaid Gift Card" at bounding box center [61, 203] width 50 height 12
click at [131, 204] on select "Select Stylist Admin [PERSON_NAME] [PERSON_NAME] & Duchess [PERSON_NAME] [PERSO…" at bounding box center [113, 203] width 50 height 12
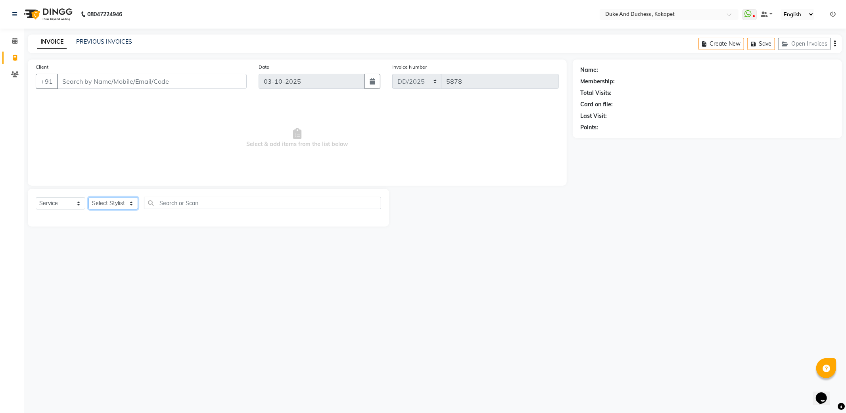
select select "61142"
click at [88, 197] on select "Select Stylist Admin [PERSON_NAME] [PERSON_NAME] & Duchess [PERSON_NAME] [PERSO…" at bounding box center [113, 203] width 50 height 12
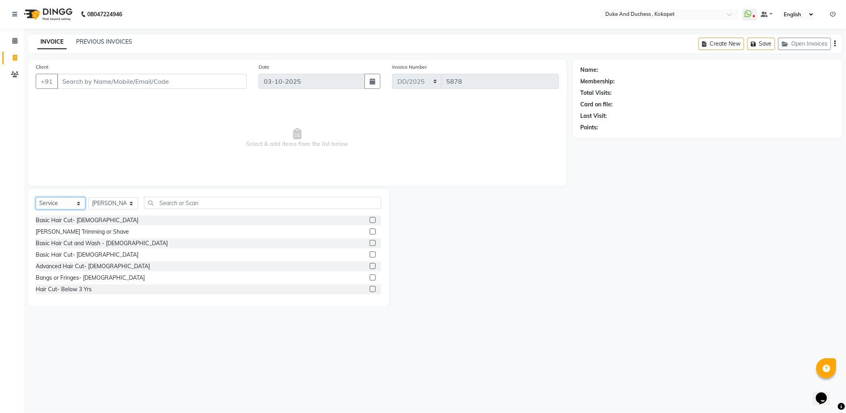
click at [61, 203] on select "Select Service Product Membership Package Voucher Prepaid Gift Card" at bounding box center [61, 203] width 50 height 12
click at [0, 336] on div "Calendar Invoice Clients Completed InProgress Upcoming Dropped Tentative Check-…" at bounding box center [53, 212] width 107 height 378
click at [130, 203] on select "Select Stylist Admin [PERSON_NAME] [PERSON_NAME] & Duchess [PERSON_NAME] [PERSO…" at bounding box center [113, 203] width 50 height 12
click at [88, 197] on select "Select Stylist Admin [PERSON_NAME] [PERSON_NAME] & Duchess [PERSON_NAME] [PERSO…" at bounding box center [113, 203] width 50 height 12
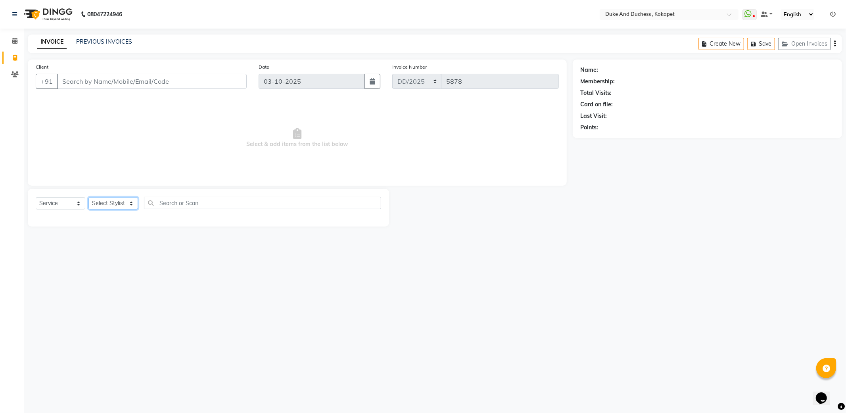
click at [130, 202] on select "Select Stylist Admin [PERSON_NAME] [PERSON_NAME] & Duchess [PERSON_NAME] [PERSO…" at bounding box center [113, 203] width 50 height 12
click at [88, 197] on select "Select Stylist Admin [PERSON_NAME] [PERSON_NAME] & Duchess [PERSON_NAME] [PERSO…" at bounding box center [113, 203] width 50 height 12
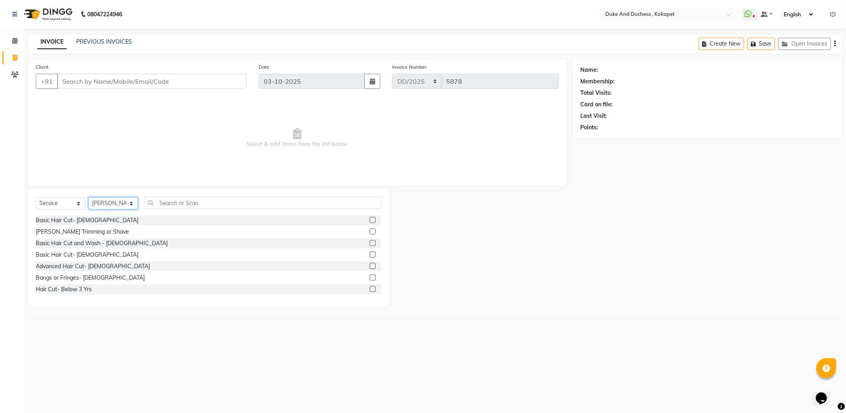
click at [117, 202] on select "Select Stylist Admin [PERSON_NAME] [PERSON_NAME] & Duchess [PERSON_NAME] [PERSO…" at bounding box center [113, 203] width 50 height 12
select select "61142"
click at [88, 197] on select "Select Stylist Admin [PERSON_NAME] [PERSON_NAME] & Duchess [PERSON_NAME] [PERSO…" at bounding box center [113, 203] width 50 height 12
click at [71, 217] on div "Basic Hair Cut- [DEMOGRAPHIC_DATA]" at bounding box center [87, 220] width 103 height 8
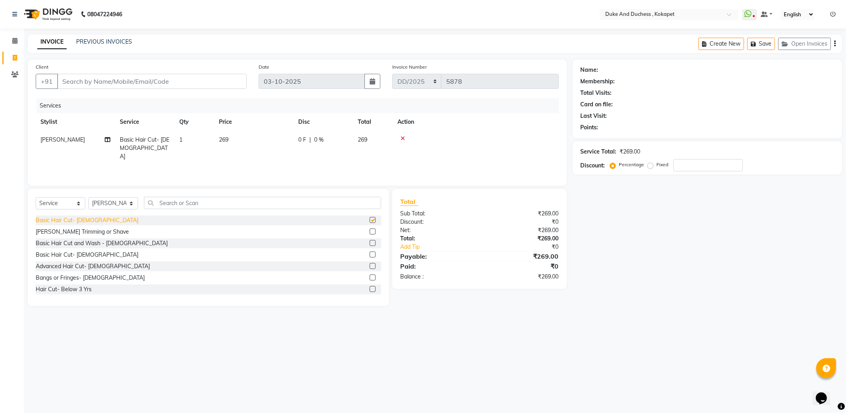
checkbox input "false"
click at [144, 82] on input "Client" at bounding box center [152, 81] width 190 height 15
type input "9"
type input "0"
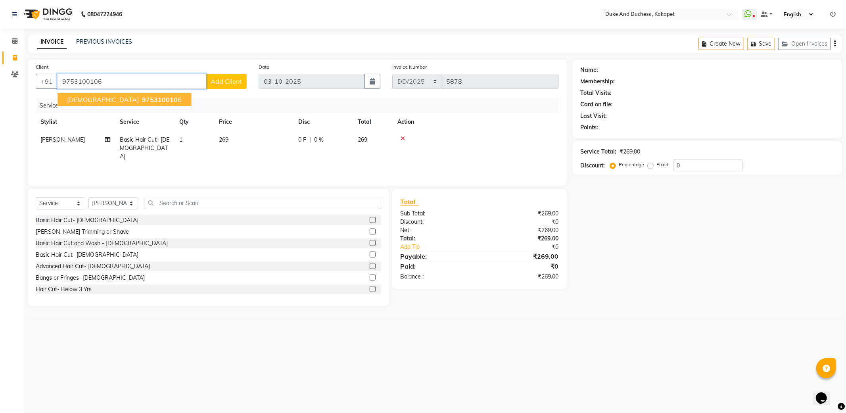
type input "9753100106"
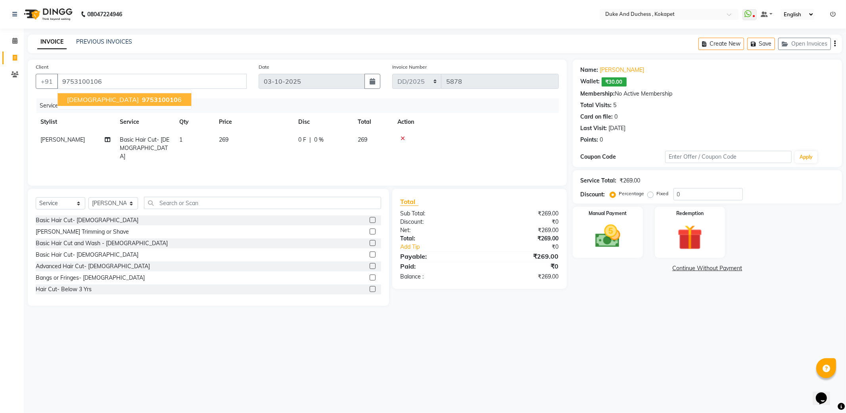
click at [142, 99] on span "975310010" at bounding box center [160, 100] width 36 height 8
click at [615, 243] on img at bounding box center [607, 236] width 42 height 30
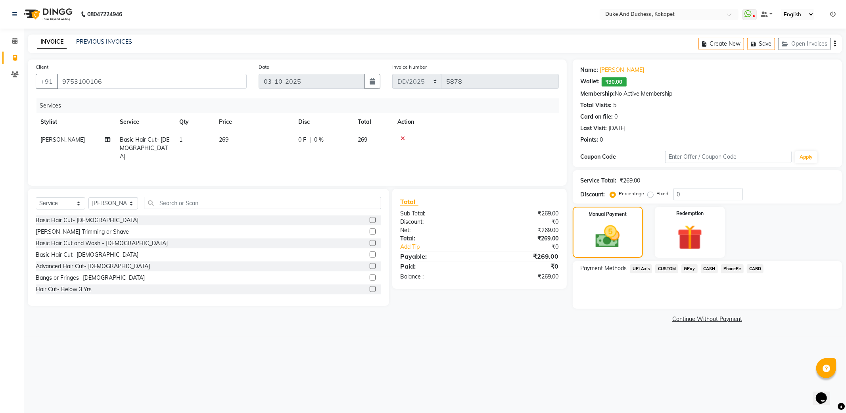
click at [641, 268] on span "UPI Axis" at bounding box center [641, 268] width 22 height 9
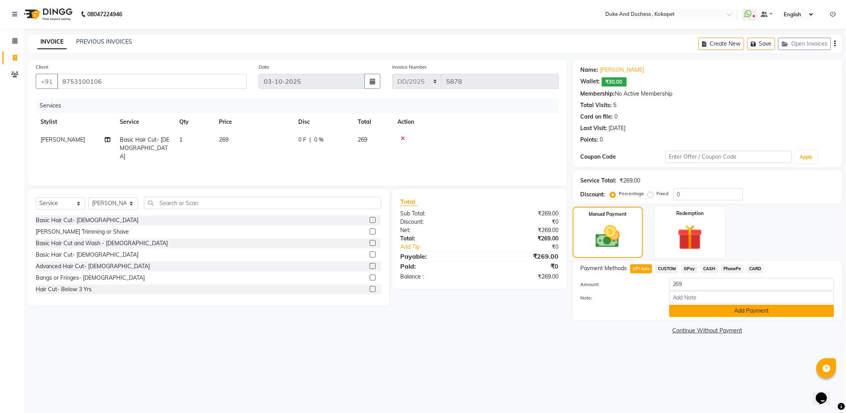
click at [692, 308] on button "Add Payment" at bounding box center [751, 311] width 165 height 12
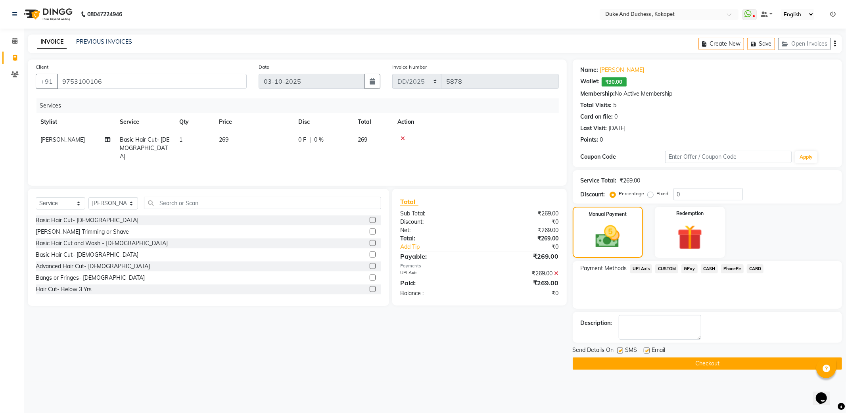
click at [673, 362] on button "Checkout" at bounding box center [707, 363] width 269 height 12
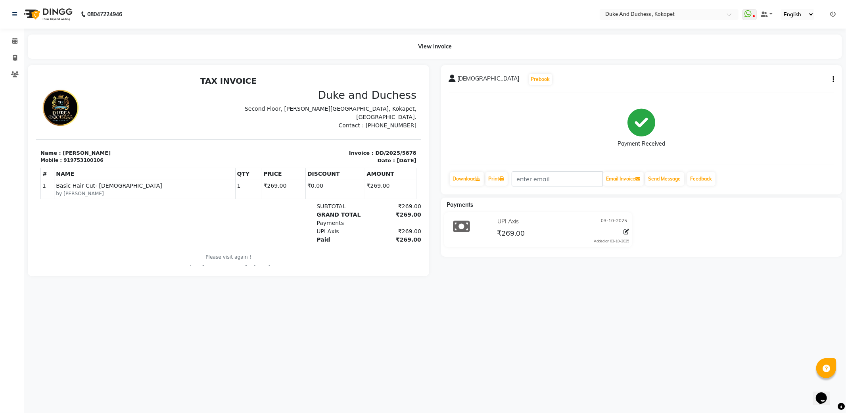
drag, startPoint x: 307, startPoint y: 207, endPoint x: 154, endPoint y: 228, distance: 154.4
click at [264, 219] on div "TAX INVOICE Duke and Duchess Second Floor, Raichandani Square, Kokapet, Hyderab…" at bounding box center [227, 173] width 385 height 195
drag, startPoint x: 154, startPoint y: 228, endPoint x: 135, endPoint y: 228, distance: 19.0
click at [135, 228] on div "SUBTOTAL ₹269.00 GRAND TOTAL ₹269.00 Payments ₹269.00" at bounding box center [228, 223] width 376 height 42
click at [483, 128] on div "Payment Received" at bounding box center [641, 128] width 385 height 59
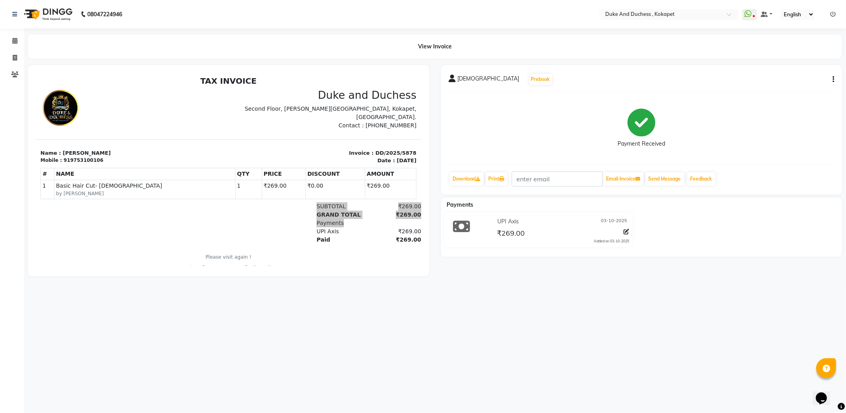
click at [64, 288] on main "View Invoice chayan Prebook Payment Received Download Print Email Invoice Send …" at bounding box center [435, 160] width 822 height 253
click at [16, 56] on icon at bounding box center [15, 58] width 4 height 6
select select "service"
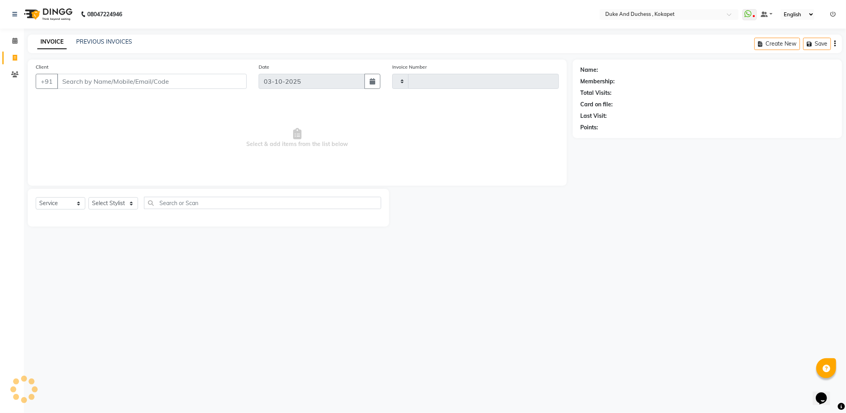
type input "5879"
select select "5687"
click at [116, 200] on select "Select Stylist" at bounding box center [113, 203] width 50 height 12
select select "91316"
click at [88, 197] on select "Select Stylist Admin [PERSON_NAME] [PERSON_NAME] & Duchess [PERSON_NAME] [PERSO…" at bounding box center [113, 203] width 50 height 12
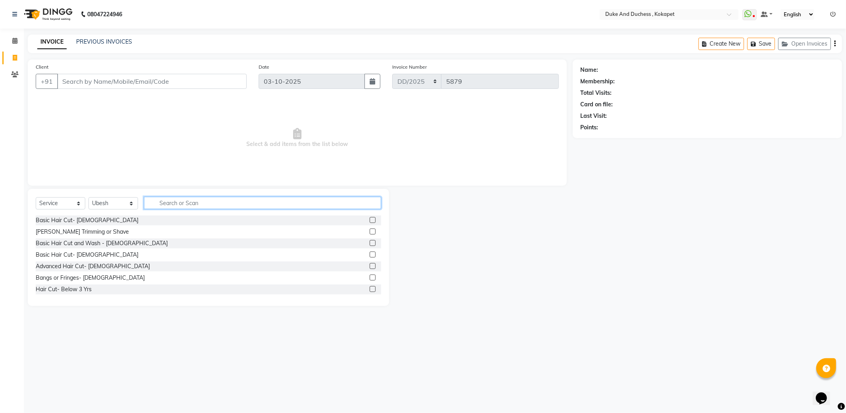
click at [228, 204] on input "text" at bounding box center [262, 203] width 237 height 12
click at [195, 204] on input "text" at bounding box center [262, 203] width 237 height 12
click at [197, 202] on input "text" at bounding box center [262, 203] width 237 height 12
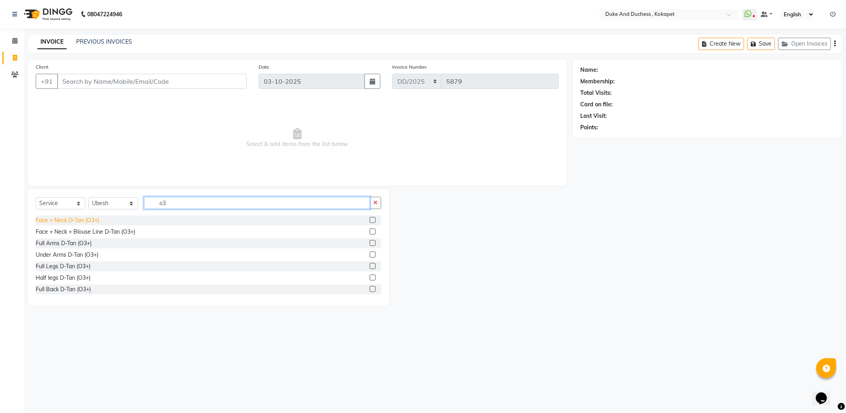
type input "o3"
click at [93, 218] on div "Face + Neck D-Tan (O3+)" at bounding box center [67, 220] width 63 height 8
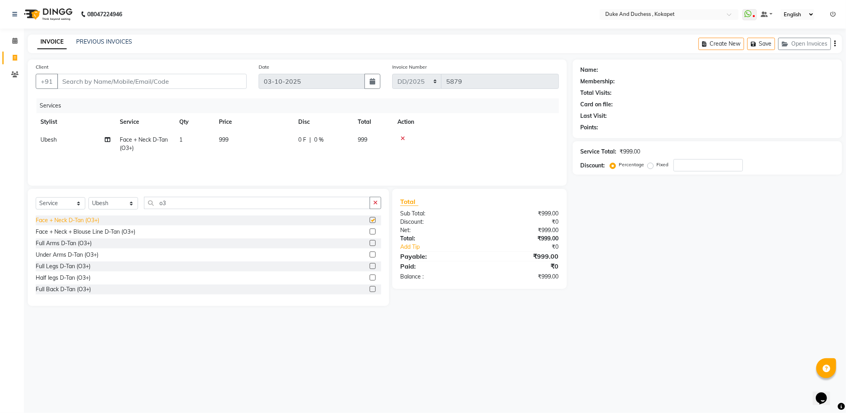
checkbox input "false"
click at [373, 203] on button "button" at bounding box center [375, 203] width 11 height 12
click at [117, 194] on div "Select Service Product Membership Package Voucher Prepaid Gift Card Select Styl…" at bounding box center [208, 247] width 361 height 117
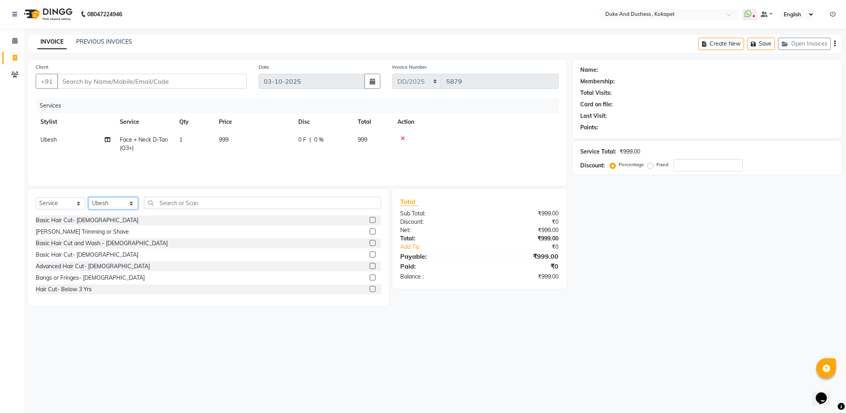
click at [117, 199] on select "Select Stylist Admin [PERSON_NAME] [PERSON_NAME] & Duchess [PERSON_NAME] [PERSO…" at bounding box center [113, 203] width 50 height 12
select select "53001"
click at [88, 197] on select "Select Stylist Admin [PERSON_NAME] [PERSON_NAME] & Duchess [PERSON_NAME] [PERSO…" at bounding box center [113, 203] width 50 height 12
click at [195, 200] on input "text" at bounding box center [262, 203] width 237 height 12
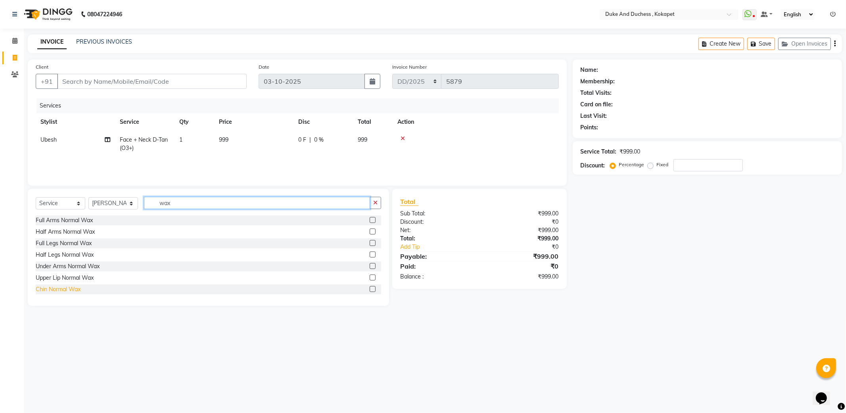
type input "wax"
drag, startPoint x: 75, startPoint y: 288, endPoint x: 136, endPoint y: 258, distance: 67.6
click at [76, 288] on div "Chin Normal Wax" at bounding box center [58, 289] width 45 height 8
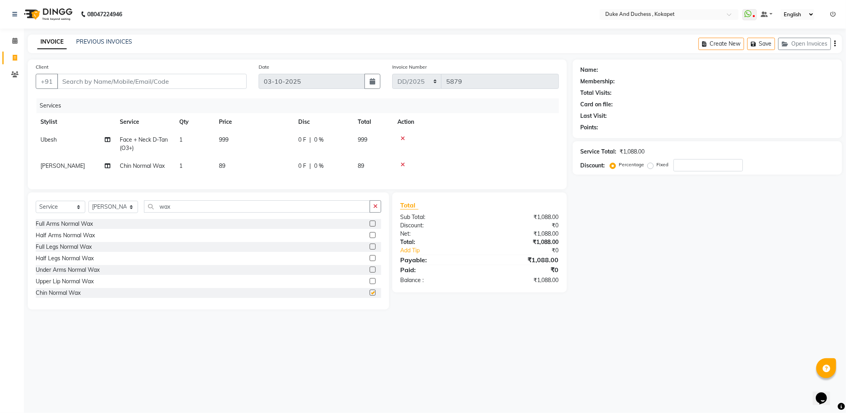
checkbox input "false"
click at [376, 209] on icon "button" at bounding box center [375, 206] width 4 height 6
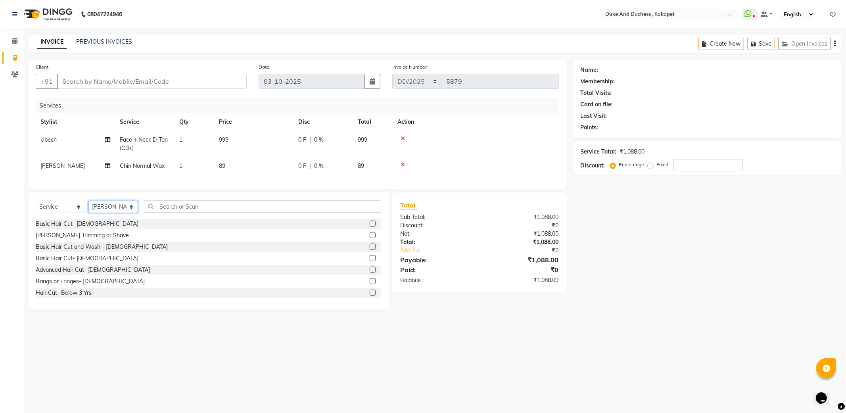
click at [117, 213] on select "Select Stylist Admin [PERSON_NAME] [PERSON_NAME] & Duchess [PERSON_NAME] [PERSO…" at bounding box center [113, 207] width 50 height 12
select select "70364"
click at [88, 209] on select "Select Stylist Admin [PERSON_NAME] [PERSON_NAME] & Duchess [PERSON_NAME] [PERSO…" at bounding box center [113, 207] width 50 height 12
drag, startPoint x: 203, startPoint y: 208, endPoint x: 201, endPoint y: 213, distance: 5.0
click at [202, 211] on input "text" at bounding box center [262, 206] width 237 height 12
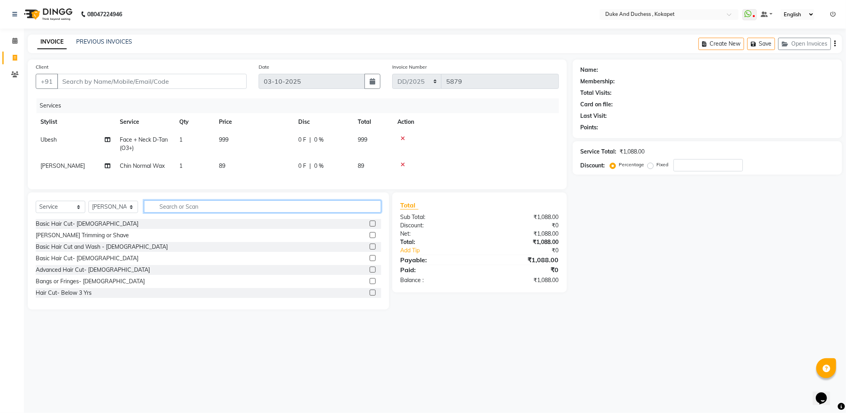
click at [201, 213] on input "text" at bounding box center [262, 206] width 237 height 12
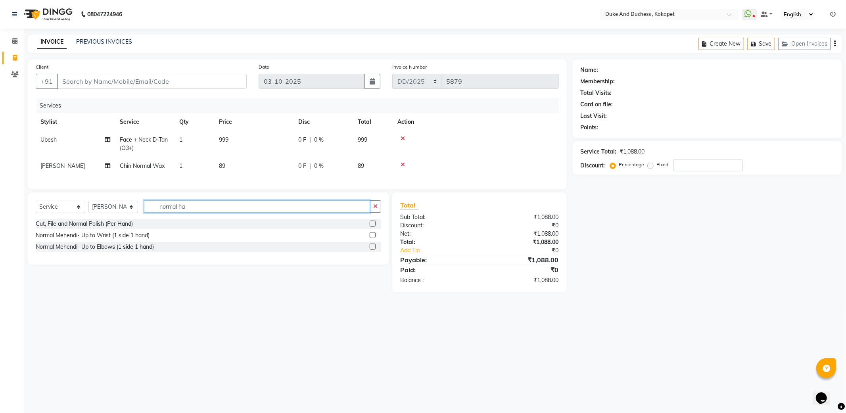
click at [218, 209] on input "normal ha" at bounding box center [257, 206] width 226 height 12
type input "n"
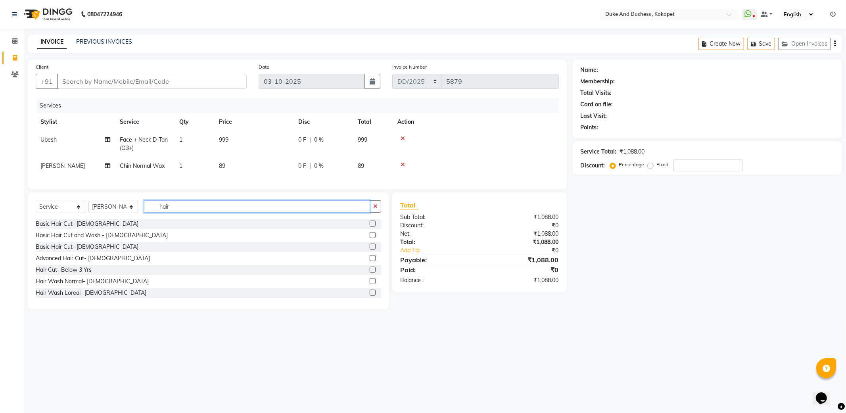
click at [192, 213] on input "hair" at bounding box center [257, 206] width 226 height 12
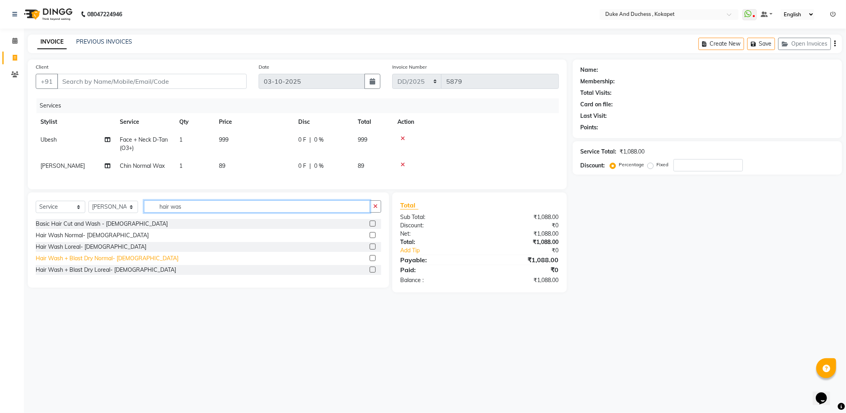
type input "hair was"
click at [93, 262] on div "Hair Wash + Blast Dry Normal- [DEMOGRAPHIC_DATA]" at bounding box center [107, 258] width 143 height 8
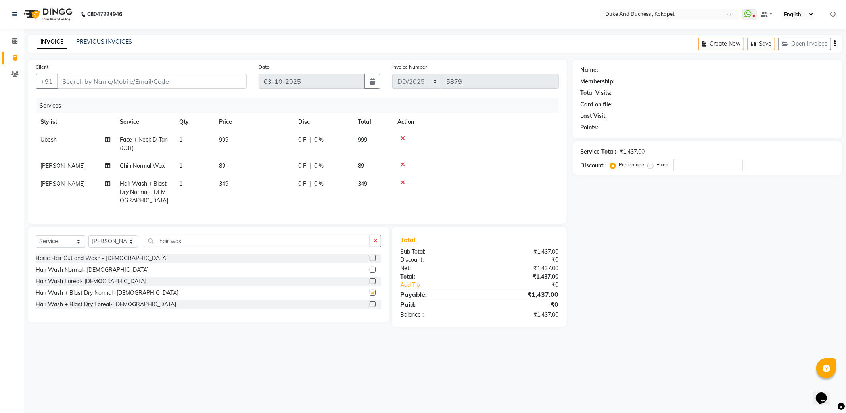
checkbox input "false"
click at [203, 247] on input "hair was" at bounding box center [257, 241] width 226 height 12
type input "h"
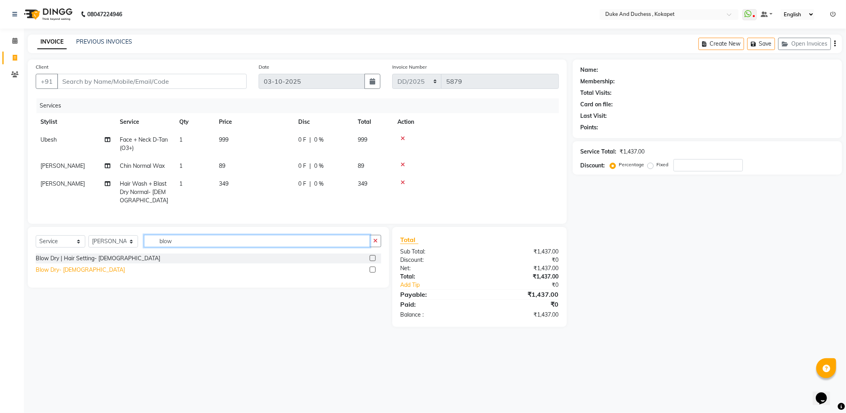
type input "blow"
click at [66, 274] on div "Blow Dry- [DEMOGRAPHIC_DATA]" at bounding box center [80, 270] width 89 height 8
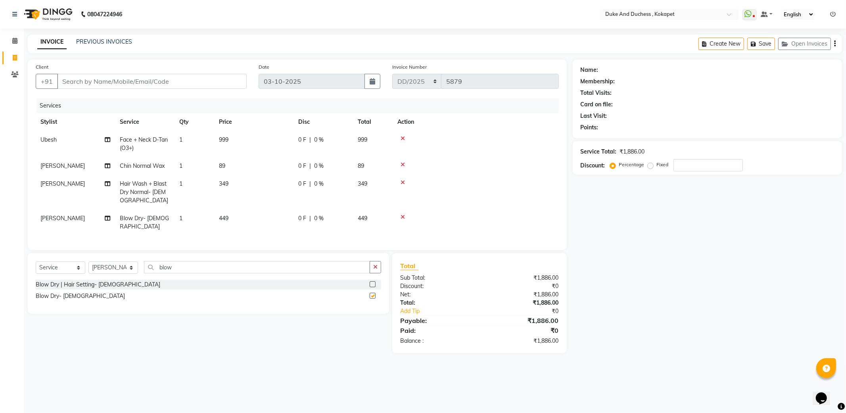
checkbox input "false"
click at [177, 69] on div "Client +91" at bounding box center [141, 79] width 223 height 33
click at [177, 80] on input "Client" at bounding box center [152, 81] width 190 height 15
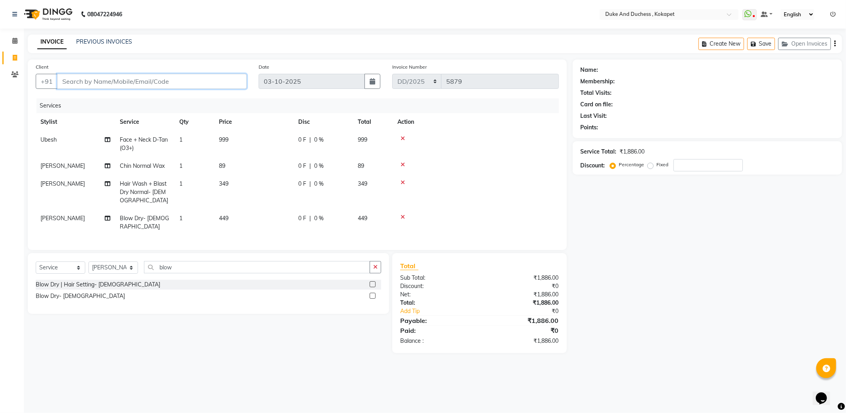
click at [177, 80] on input "Client" at bounding box center [152, 81] width 190 height 15
type input "9"
type input "0"
click at [107, 99] on ngb-highlight "99379 25932" at bounding box center [101, 100] width 41 height 8
type input "9937925932"
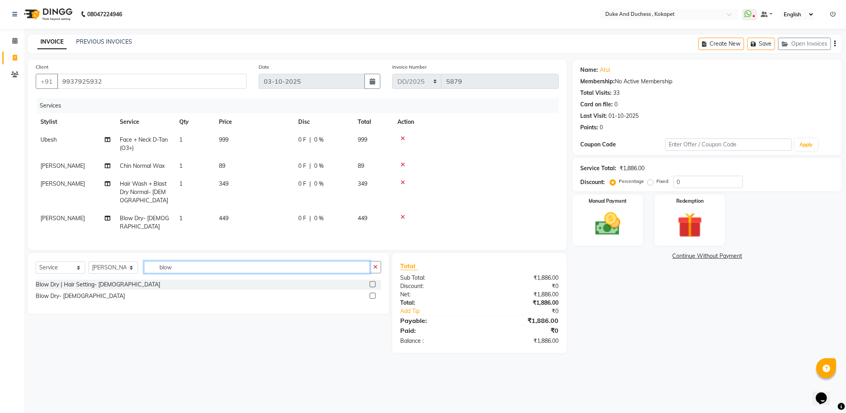
click at [224, 262] on input "blow" at bounding box center [257, 267] width 226 height 12
type input "b"
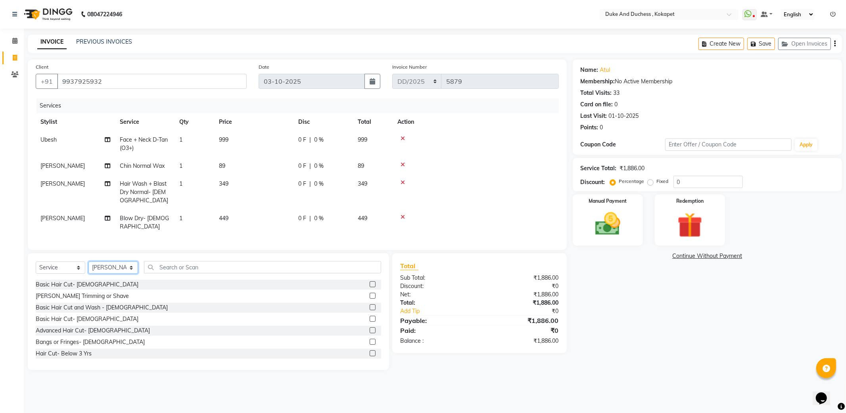
click at [121, 264] on select "Select Stylist Admin [PERSON_NAME] [PERSON_NAME] & Duchess [PERSON_NAME] [PERSO…" at bounding box center [113, 267] width 50 height 12
select select "92305"
click at [88, 261] on select "Select Stylist Admin [PERSON_NAME] [PERSON_NAME] & Duchess [PERSON_NAME] [PERSO…" at bounding box center [113, 267] width 50 height 12
click at [193, 263] on input "text" at bounding box center [262, 267] width 237 height 12
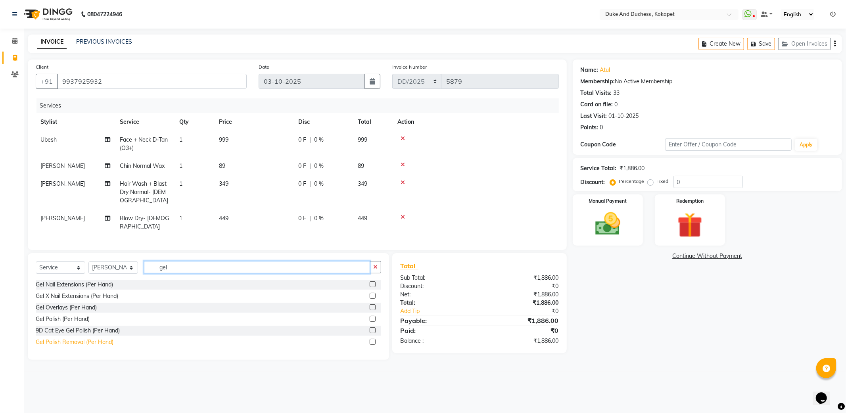
type input "gel"
click at [98, 339] on div "Gel Polish Removal (Per Hand)" at bounding box center [75, 342] width 78 height 8
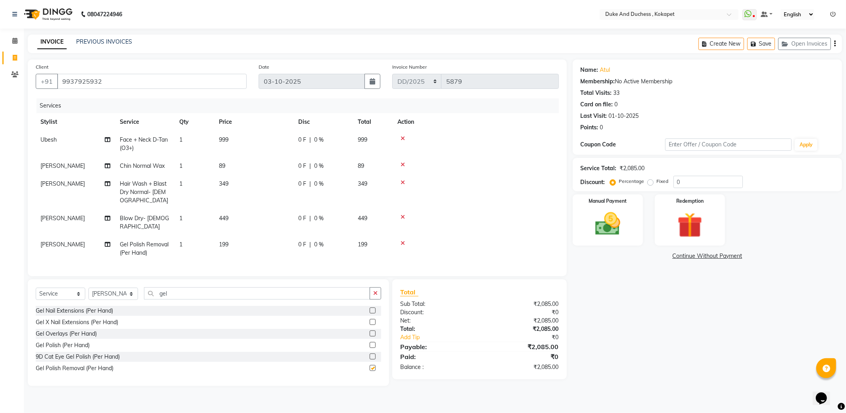
checkbox input "false"
click at [181, 241] on span "1" at bounding box center [180, 244] width 3 height 7
select select "92305"
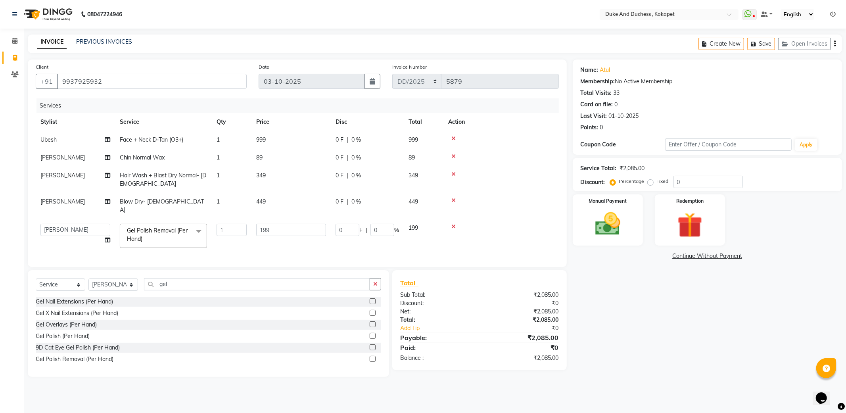
click at [236, 219] on td "1" at bounding box center [232, 236] width 40 height 34
click at [234, 224] on input "1" at bounding box center [231, 230] width 30 height 12
type input "2"
click at [529, 203] on tbody "Ubesh Face + Neck D-Tan (O3+) 1 999 0 F | 0 % 999 Kushmita Toppo Chin Normal Wa…" at bounding box center [297, 192] width 523 height 122
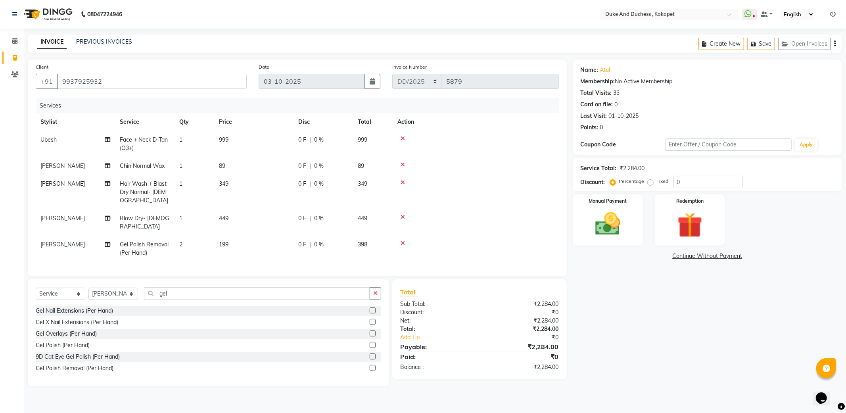
click at [368, 236] on td "398" at bounding box center [373, 249] width 40 height 26
select select "92305"
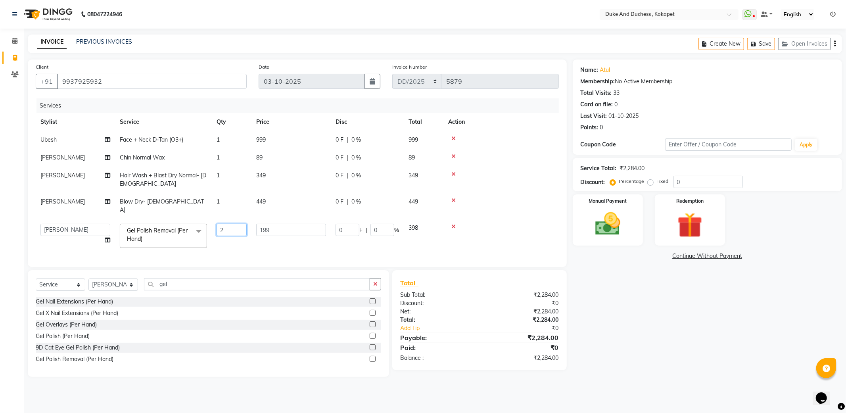
click at [235, 224] on input "2" at bounding box center [231, 230] width 30 height 12
type input "1"
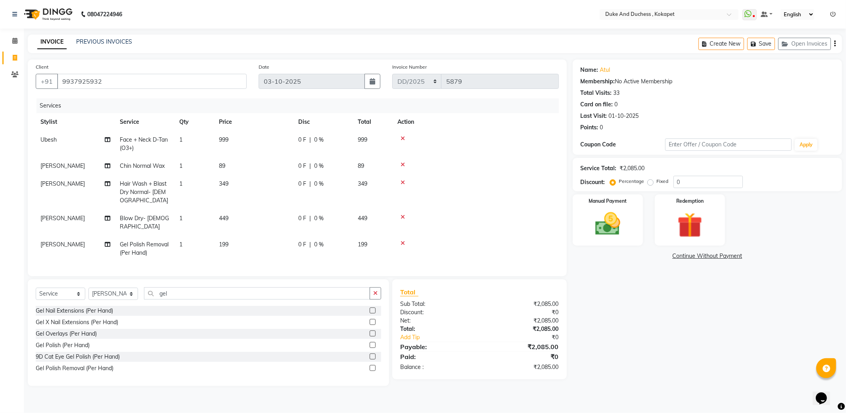
drag, startPoint x: 501, startPoint y: 188, endPoint x: 494, endPoint y: 191, distance: 6.8
click at [500, 188] on td at bounding box center [476, 192] width 166 height 34
click at [207, 285] on div "Select Service Product Membership Package Voucher Prepaid Gift Card Select Styl…" at bounding box center [208, 332] width 361 height 107
drag, startPoint x: 207, startPoint y: 288, endPoint x: 206, endPoint y: 293, distance: 5.3
click at [206, 293] on input "gel" at bounding box center [257, 293] width 226 height 12
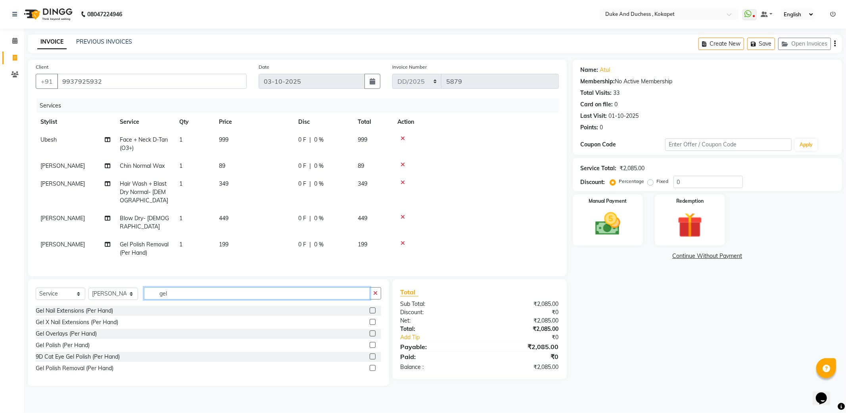
click at [206, 294] on input "gel" at bounding box center [257, 293] width 226 height 12
click at [207, 294] on input "gel" at bounding box center [257, 293] width 226 height 12
type input "g"
type input "nail"
click at [86, 356] on div "Nail Repair/ Refill (Per Nail)" at bounding box center [70, 356] width 68 height 8
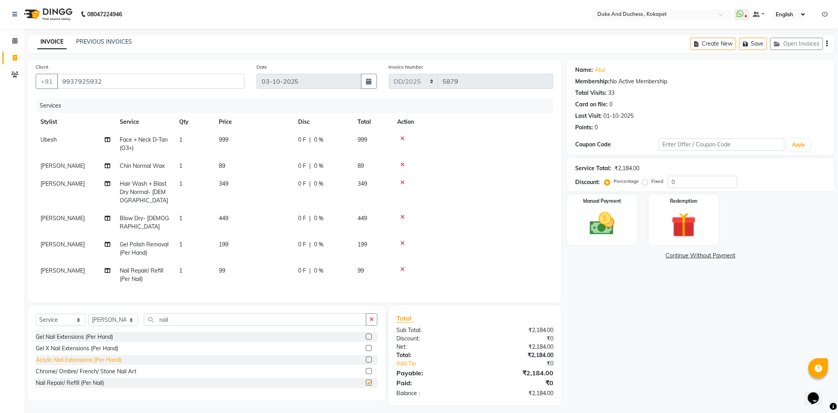
checkbox input "false"
click at [609, 222] on img at bounding box center [602, 224] width 42 height 30
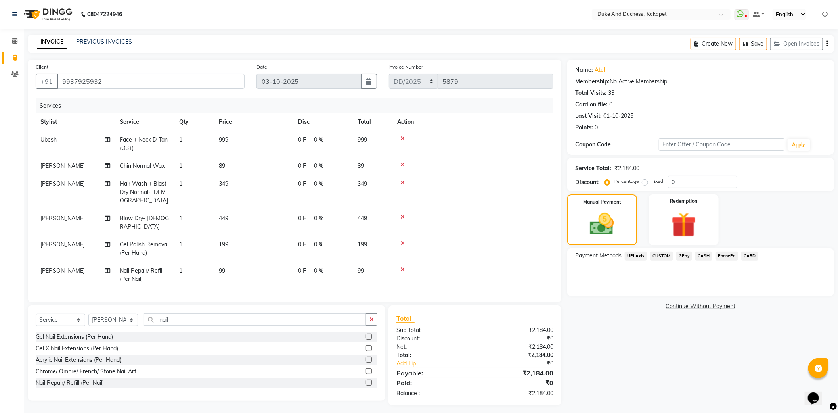
click at [634, 254] on span "UPI Axis" at bounding box center [636, 255] width 22 height 9
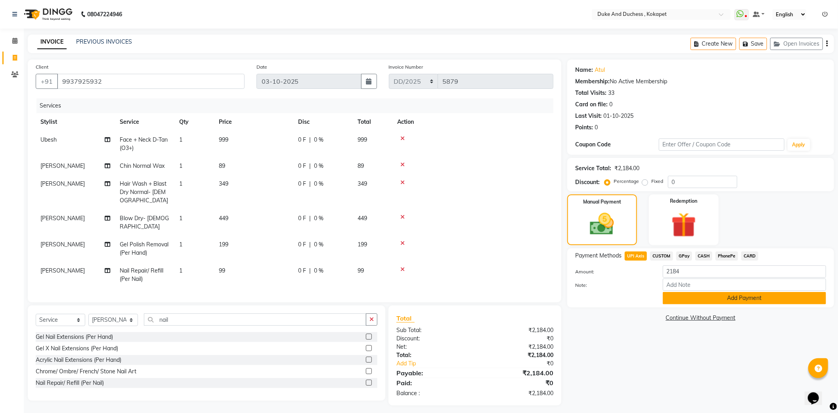
click at [679, 294] on button "Add Payment" at bounding box center [744, 298] width 163 height 12
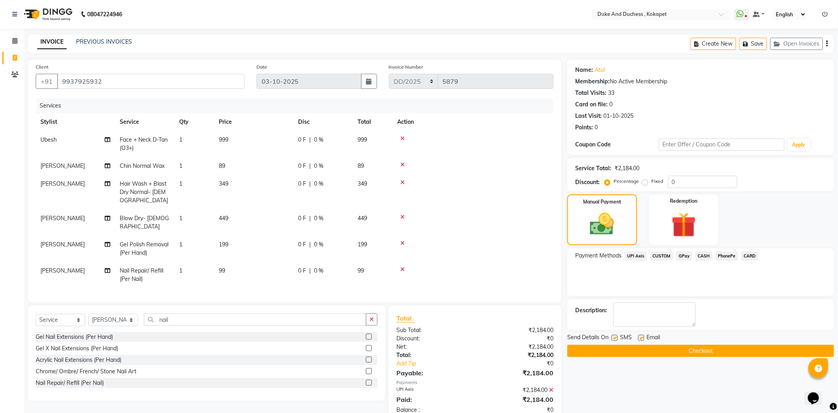
click at [657, 352] on button "Checkout" at bounding box center [700, 351] width 267 height 12
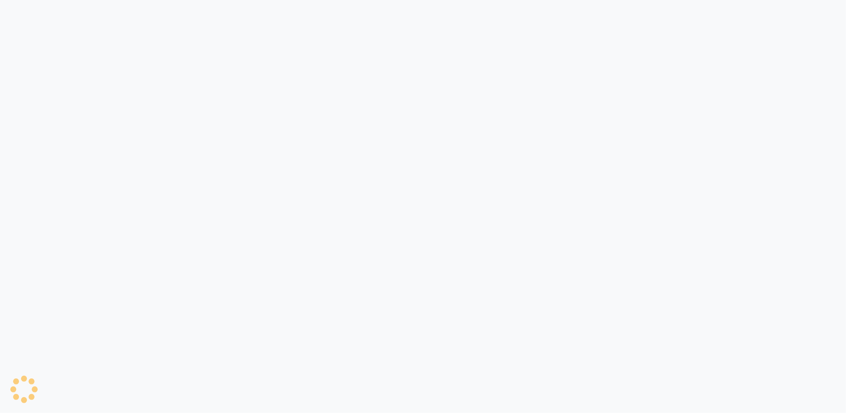
select select "service"
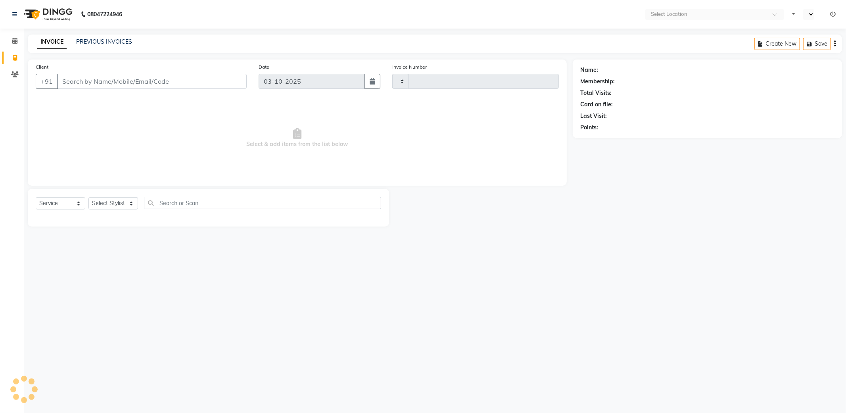
type input "5880"
select select "en"
select select "5687"
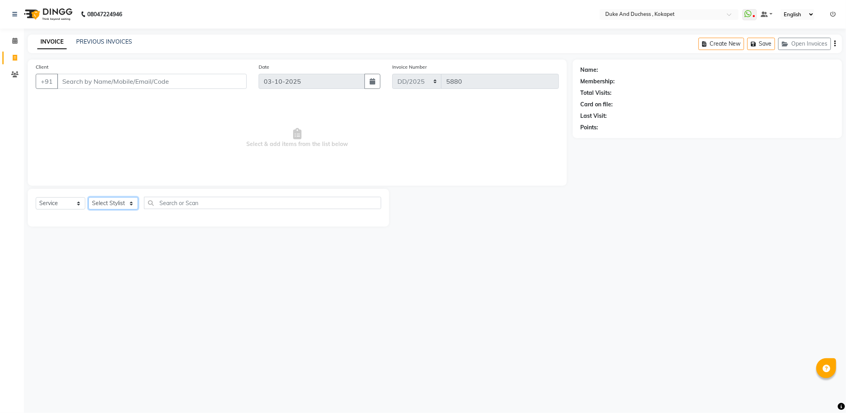
click at [125, 201] on select "Select Stylist Admin [PERSON_NAME] [PERSON_NAME] & Duchess [PERSON_NAME] [PERSO…" at bounding box center [113, 203] width 50 height 12
select select "91316"
click at [88, 197] on select "Select Stylist Admin [PERSON_NAME] [PERSON_NAME] & Duchess [PERSON_NAME] [PERSO…" at bounding box center [113, 203] width 50 height 12
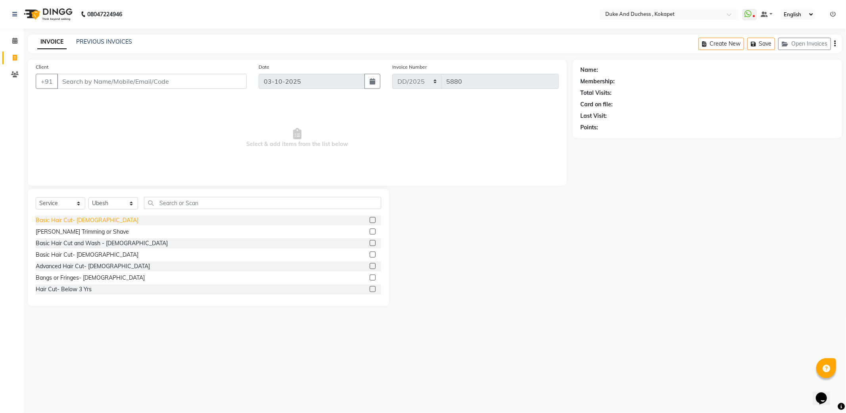
click at [78, 220] on div "Basic Hair Cut- [DEMOGRAPHIC_DATA]" at bounding box center [87, 220] width 103 height 8
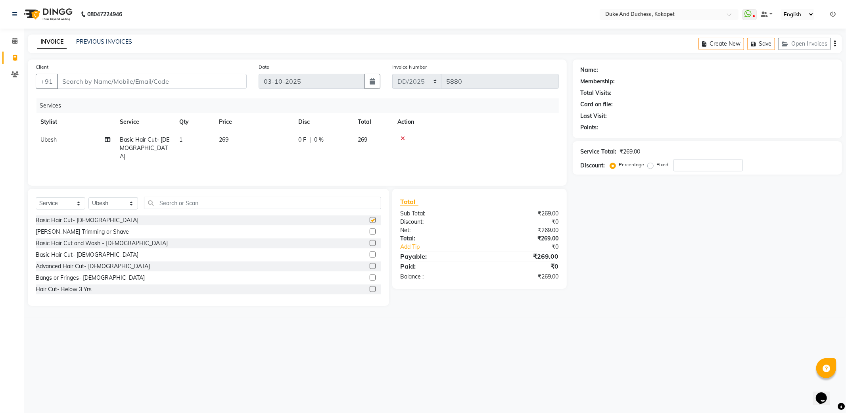
checkbox input "false"
click at [73, 232] on div "[PERSON_NAME] Trimming or Shave" at bounding box center [82, 232] width 93 height 8
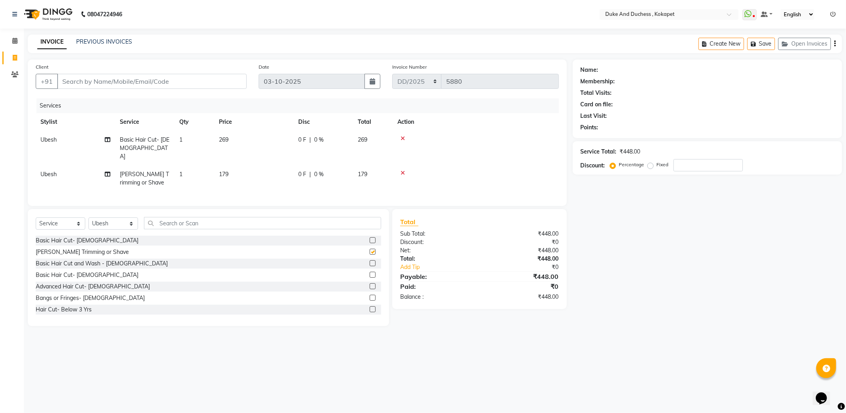
checkbox input "false"
click at [160, 223] on input "text" at bounding box center [262, 223] width 237 height 12
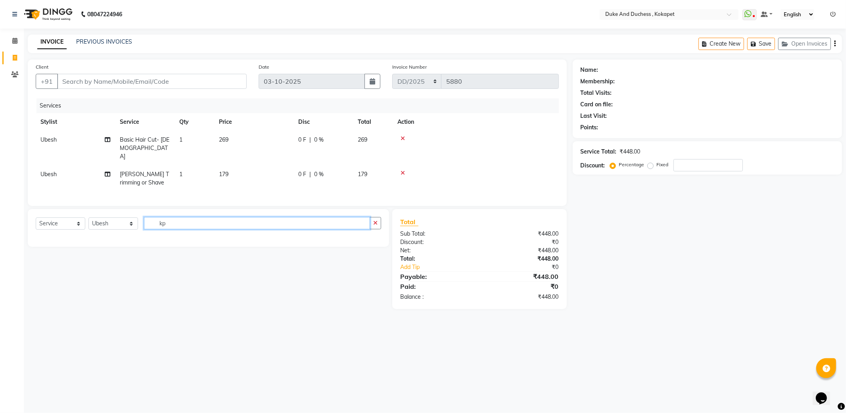
type input "k"
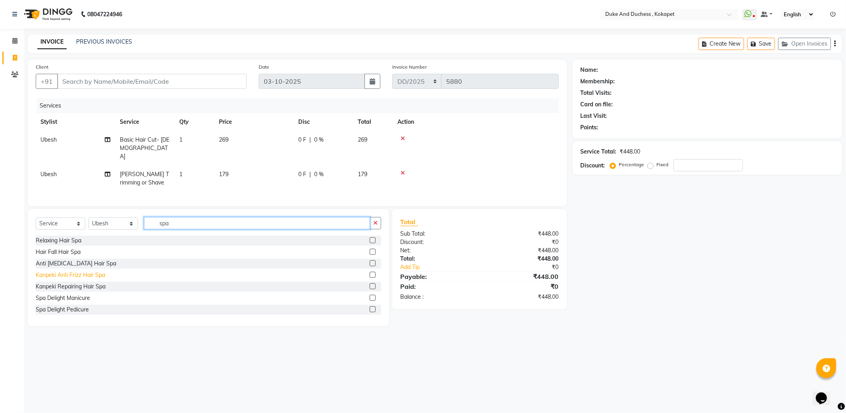
type input "spa"
click at [86, 274] on div "Kanpeki Anti Frizz Hair Spa" at bounding box center [70, 275] width 69 height 8
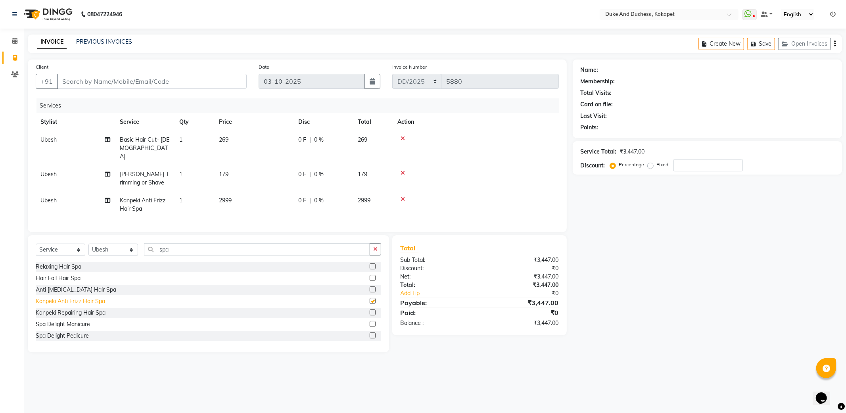
checkbox input "false"
click at [113, 252] on select "Select Stylist Admin [PERSON_NAME] [PERSON_NAME] & Duchess [PERSON_NAME] [PERSO…" at bounding box center [113, 249] width 50 height 12
select select "53001"
click at [88, 243] on select "Select Stylist Admin [PERSON_NAME] [PERSON_NAME] & Duchess [PERSON_NAME] [PERSO…" at bounding box center [113, 249] width 50 height 12
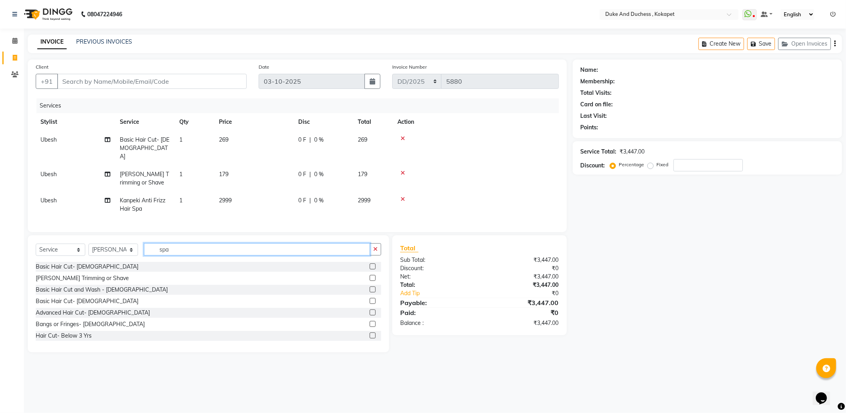
click at [183, 246] on input "spa" at bounding box center [257, 249] width 226 height 12
type input "s"
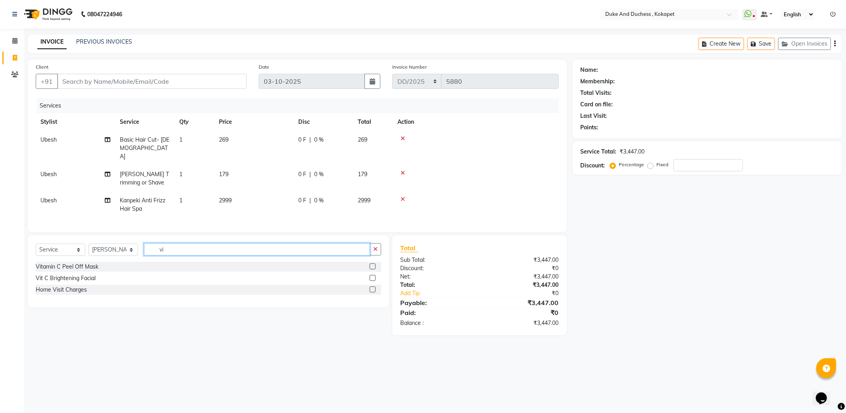
type input "v"
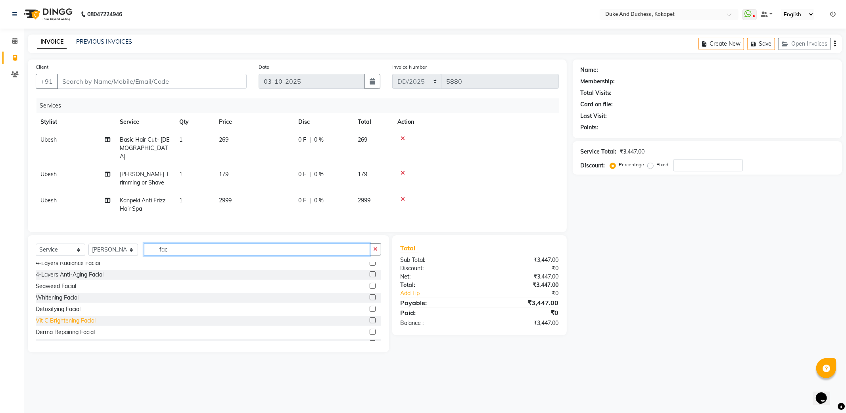
type input "fac"
click at [84, 320] on div "Vit C Brightening Facial" at bounding box center [66, 320] width 60 height 8
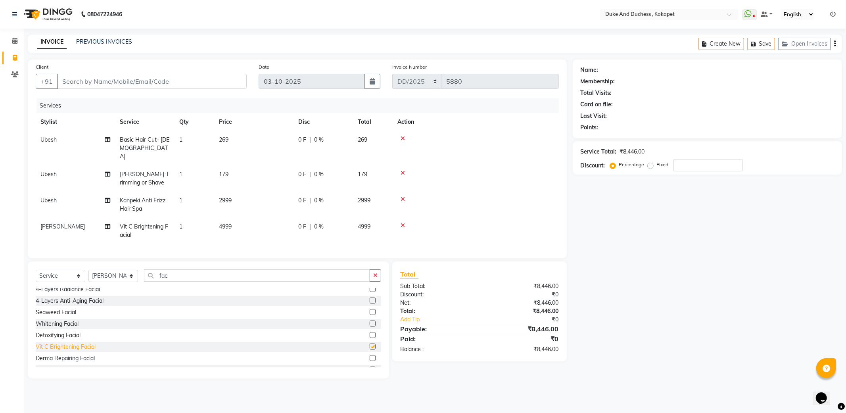
checkbox input "false"
click at [169, 274] on input "fac" at bounding box center [257, 275] width 226 height 12
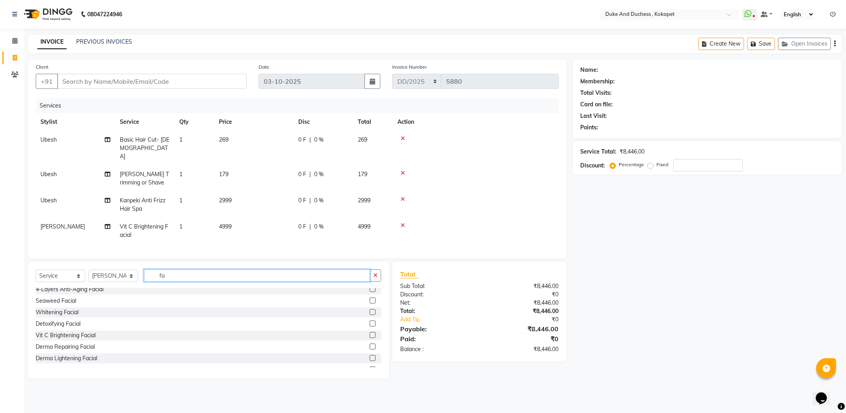
type input "f"
type input "man"
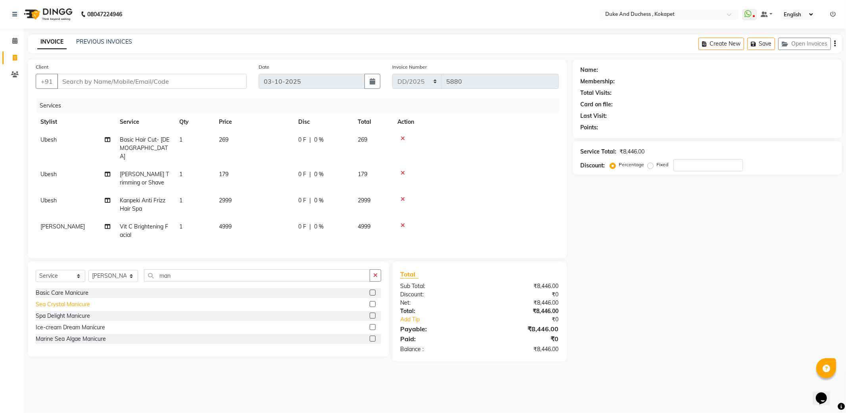
click at [75, 303] on div "Sea Crystal Manicure" at bounding box center [63, 304] width 54 height 8
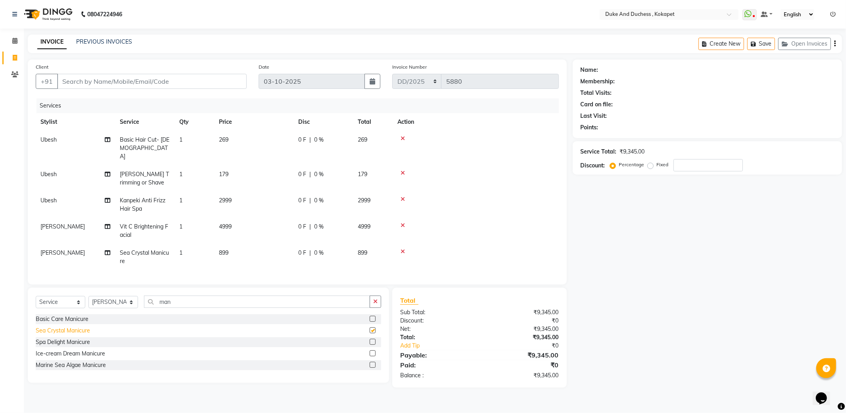
checkbox input "false"
click at [106, 40] on link "PREVIOUS INVOICES" at bounding box center [104, 41] width 56 height 7
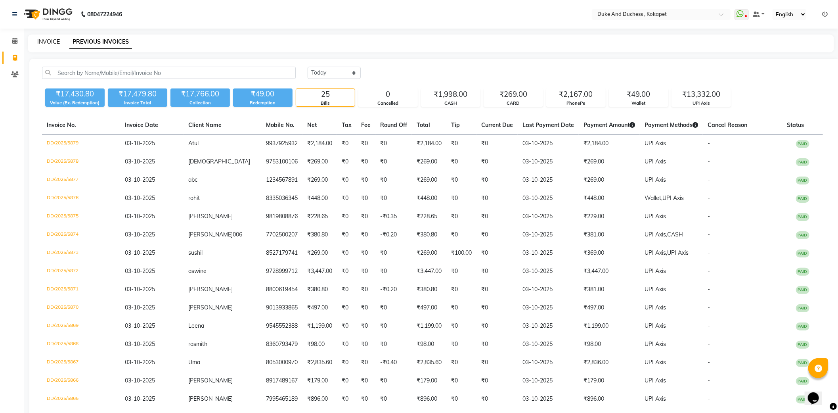
click at [50, 42] on link "INVOICE" at bounding box center [48, 41] width 23 height 7
select select "service"
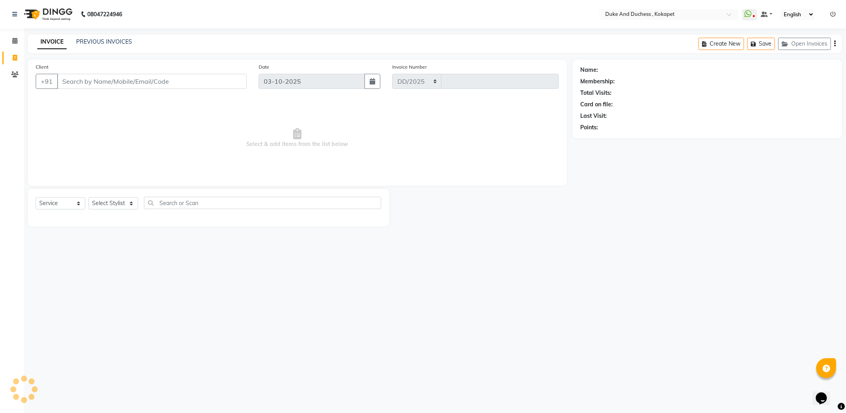
select select "5687"
type input "5880"
click at [624, 231] on main "INVOICE PREVIOUS INVOICES Create New Save Open Invoices Client +91 Date [DATE] …" at bounding box center [435, 136] width 822 height 204
